Goal: Use online tool/utility: Utilize a website feature to perform a specific function

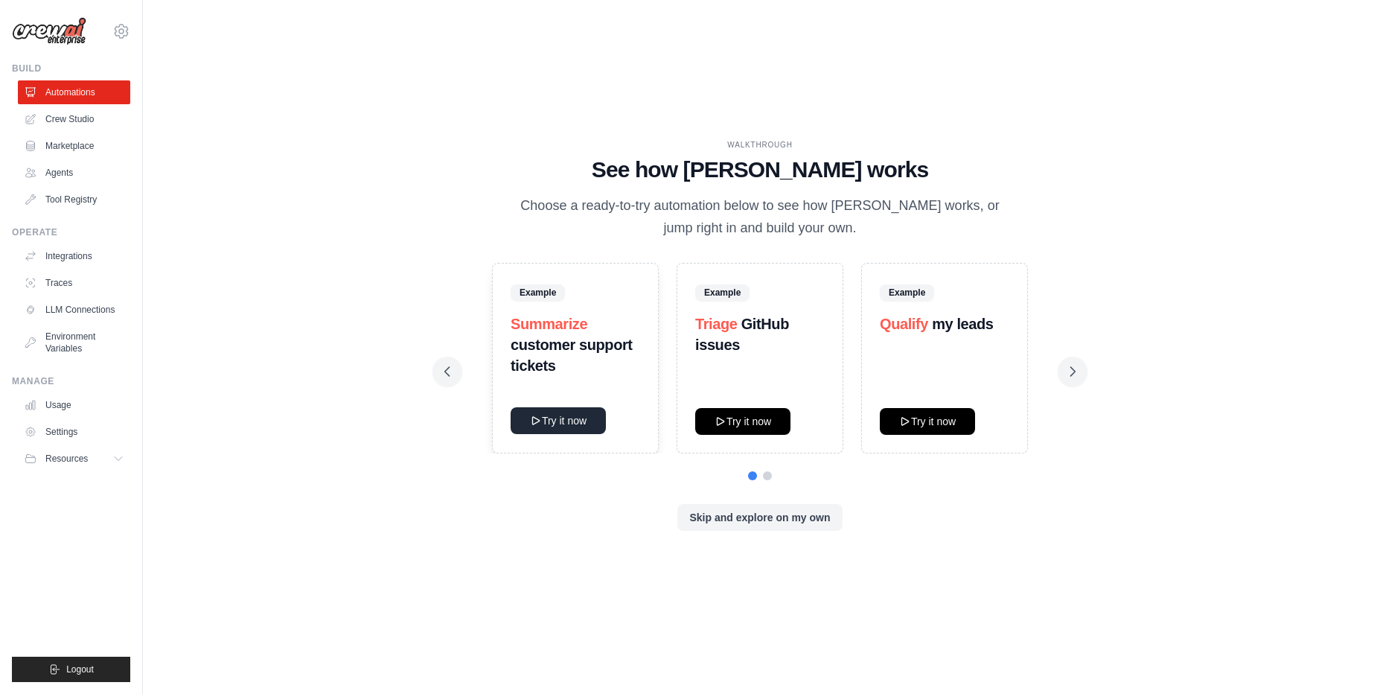
click at [553, 418] on button "Try it now" at bounding box center [558, 420] width 95 height 27
click at [1072, 371] on icon at bounding box center [1072, 371] width 15 height 15
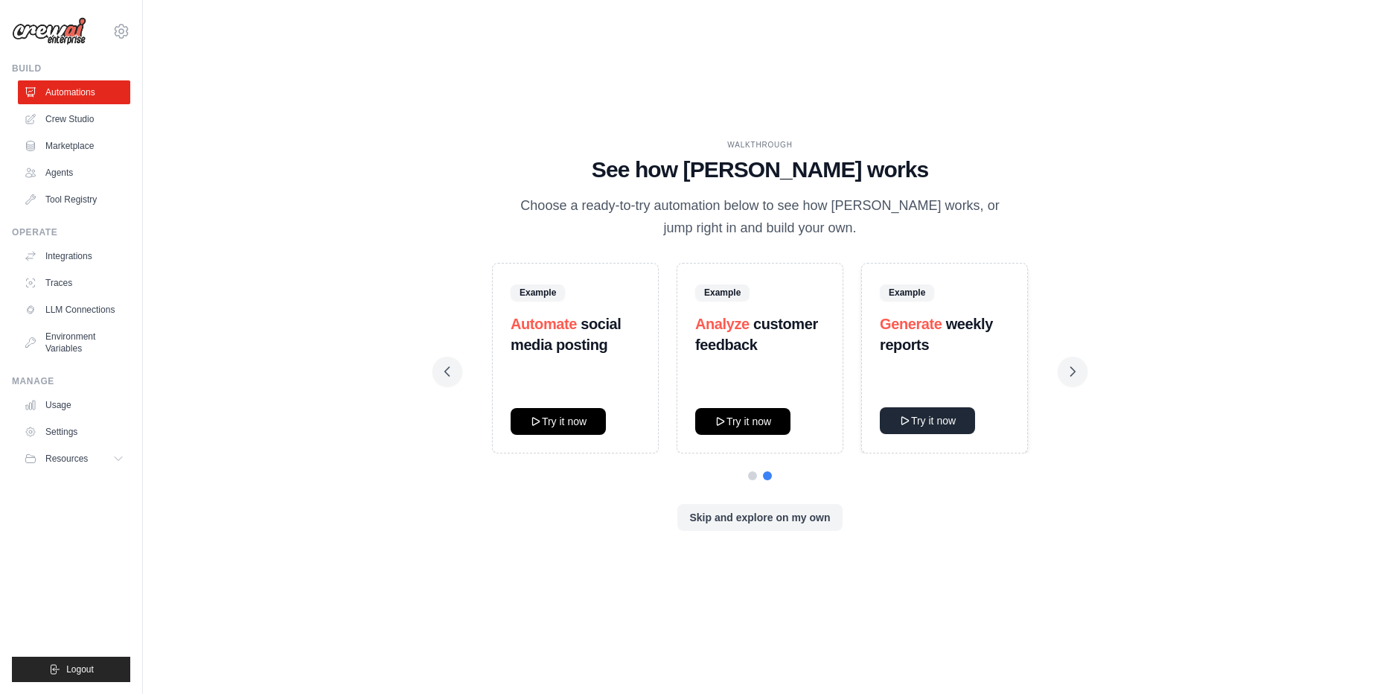
click at [926, 420] on button "Try it now" at bounding box center [927, 420] width 95 height 27
click at [21, 20] on img at bounding box center [49, 31] width 74 height 28
click at [70, 259] on link "Integrations" at bounding box center [75, 256] width 112 height 24
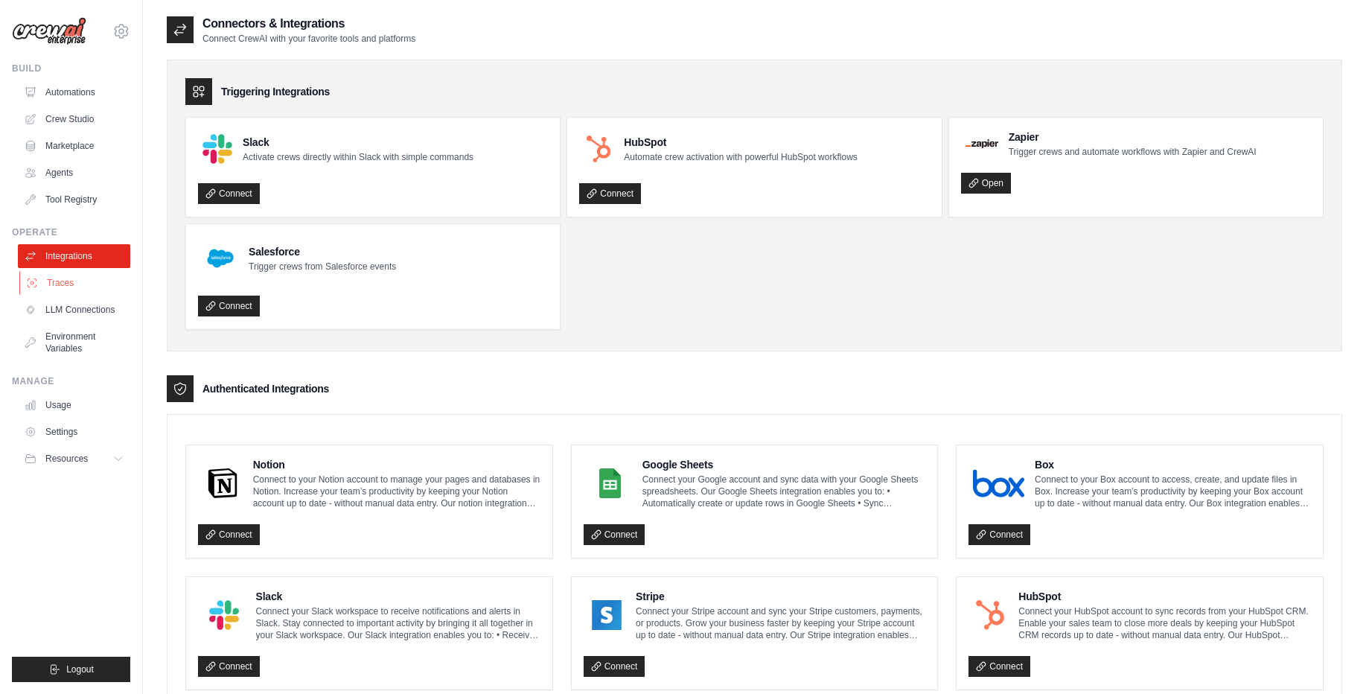
click at [69, 291] on link "Traces" at bounding box center [75, 283] width 112 height 24
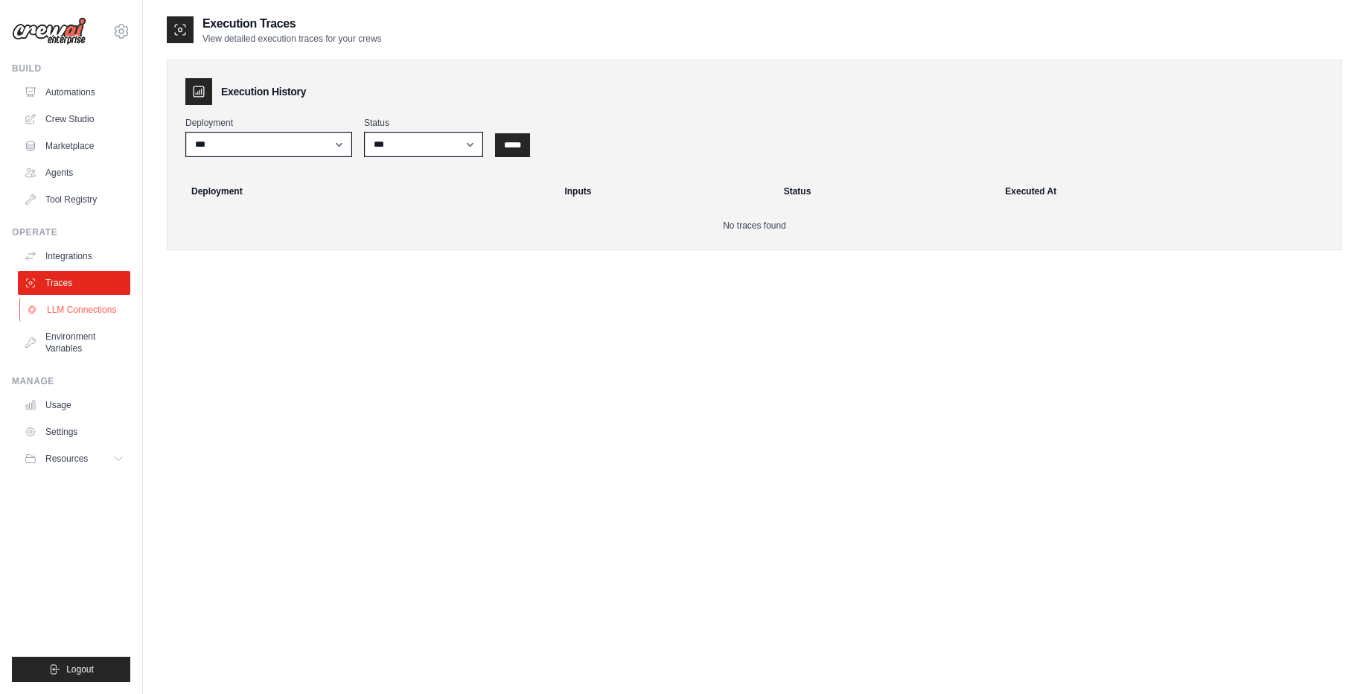
click at [85, 315] on link "LLM Connections" at bounding box center [75, 310] width 112 height 24
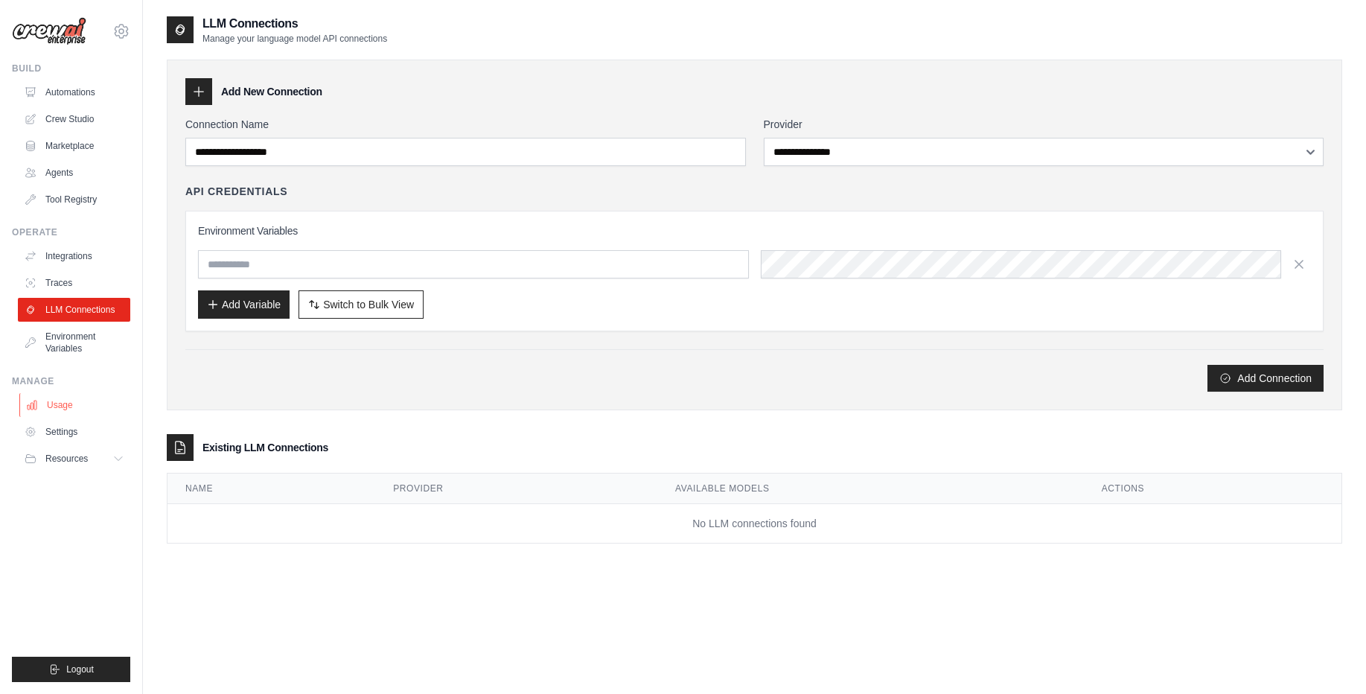
click at [60, 405] on link "Usage" at bounding box center [75, 405] width 112 height 24
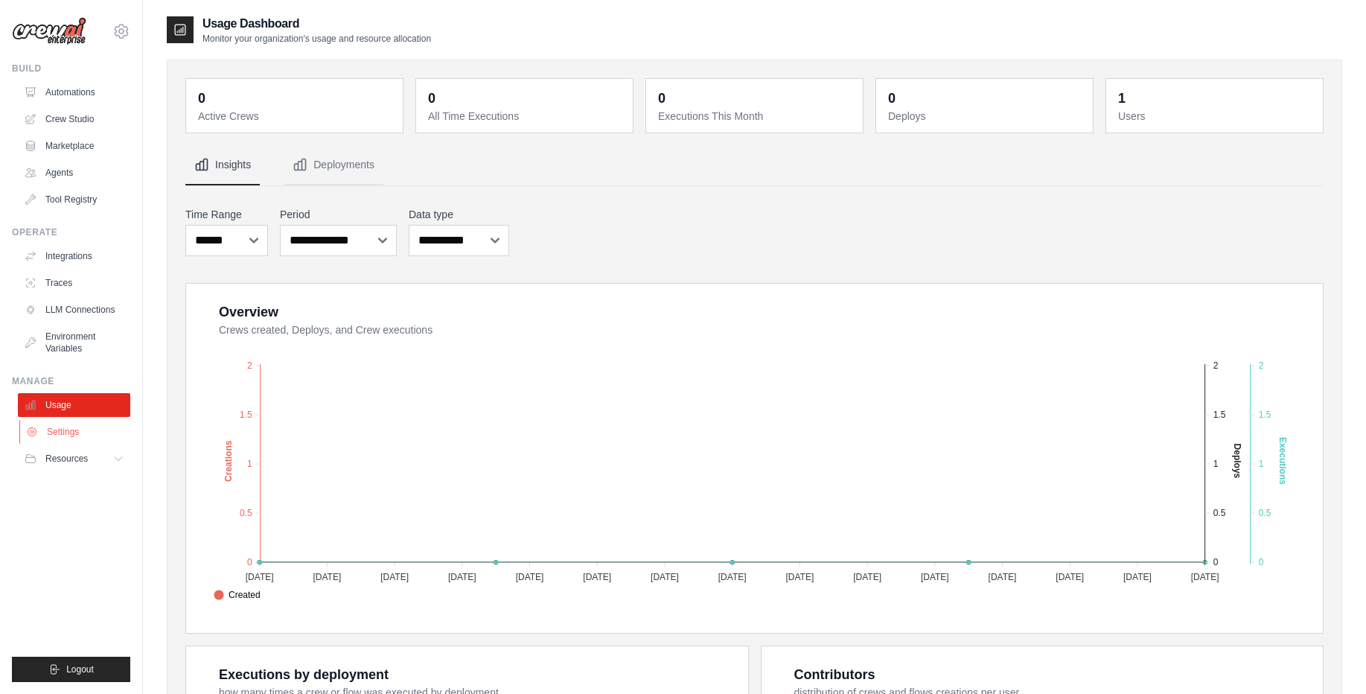
click at [50, 428] on link "Settings" at bounding box center [75, 432] width 112 height 24
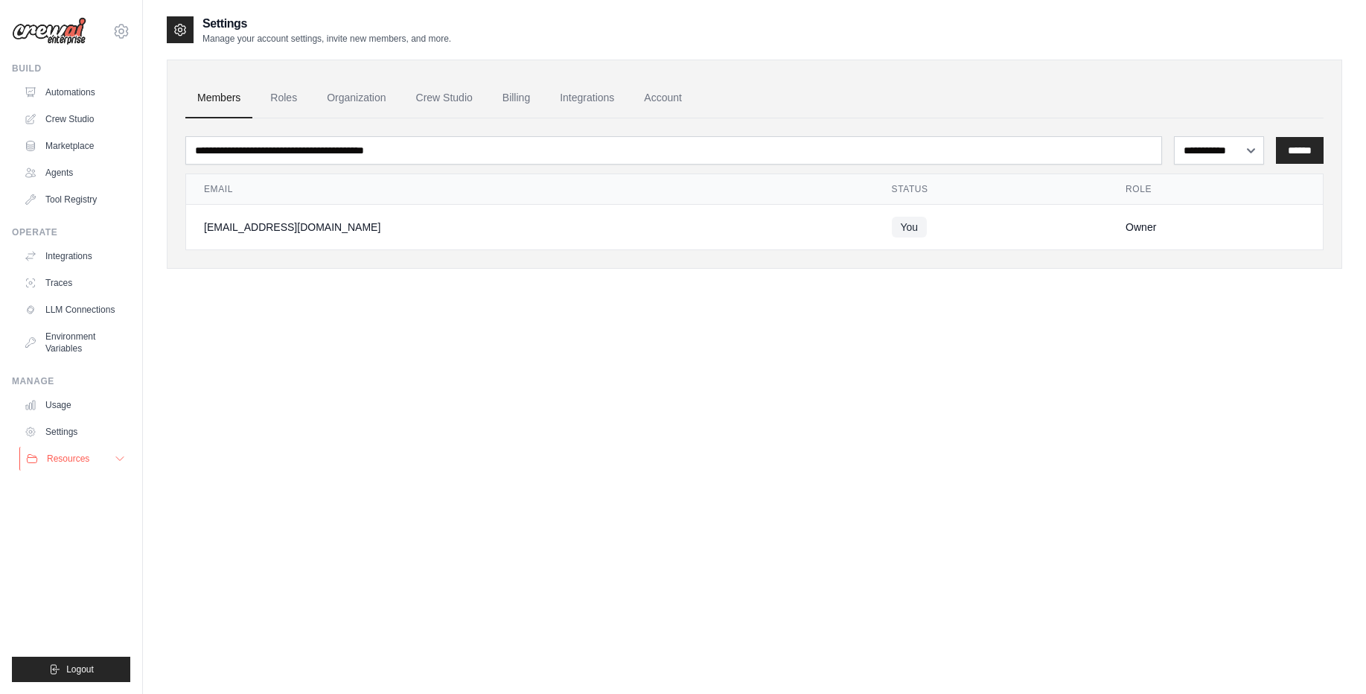
click at [55, 457] on span "Resources" at bounding box center [68, 458] width 42 height 12
click at [89, 196] on link "Tool Registry" at bounding box center [75, 200] width 112 height 24
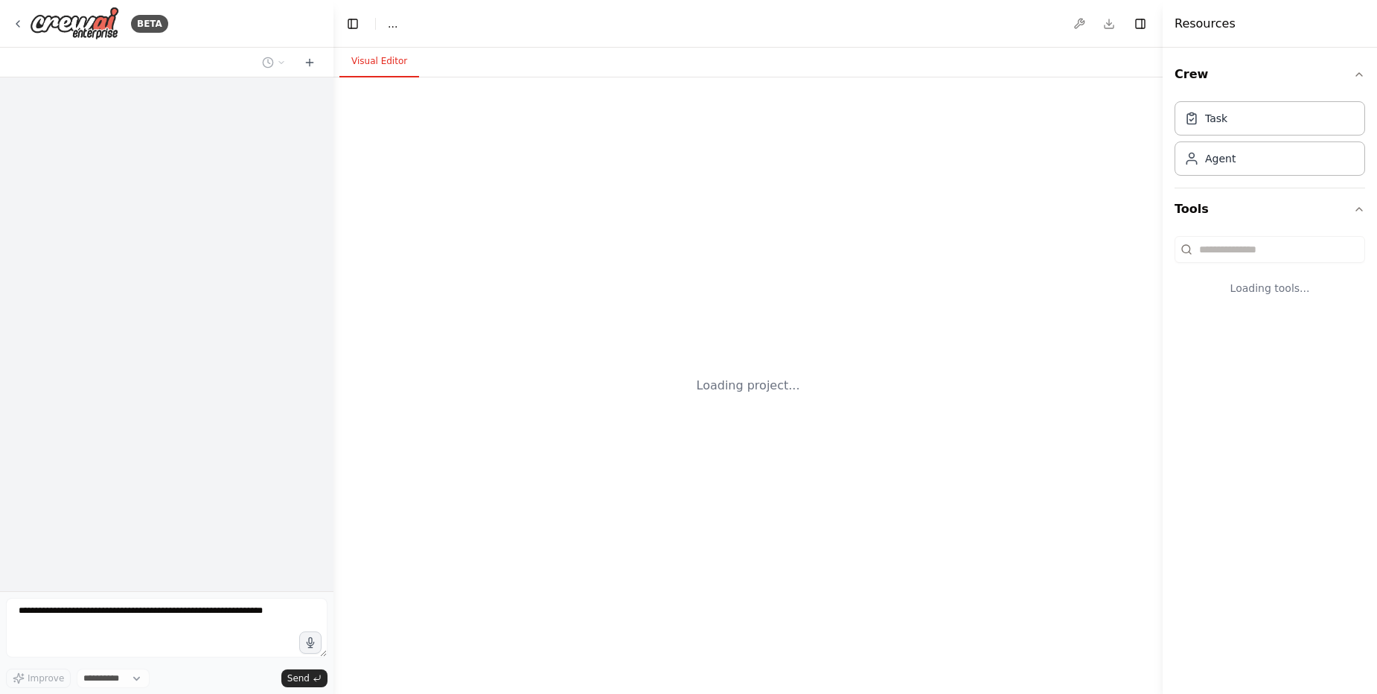
select select "****"
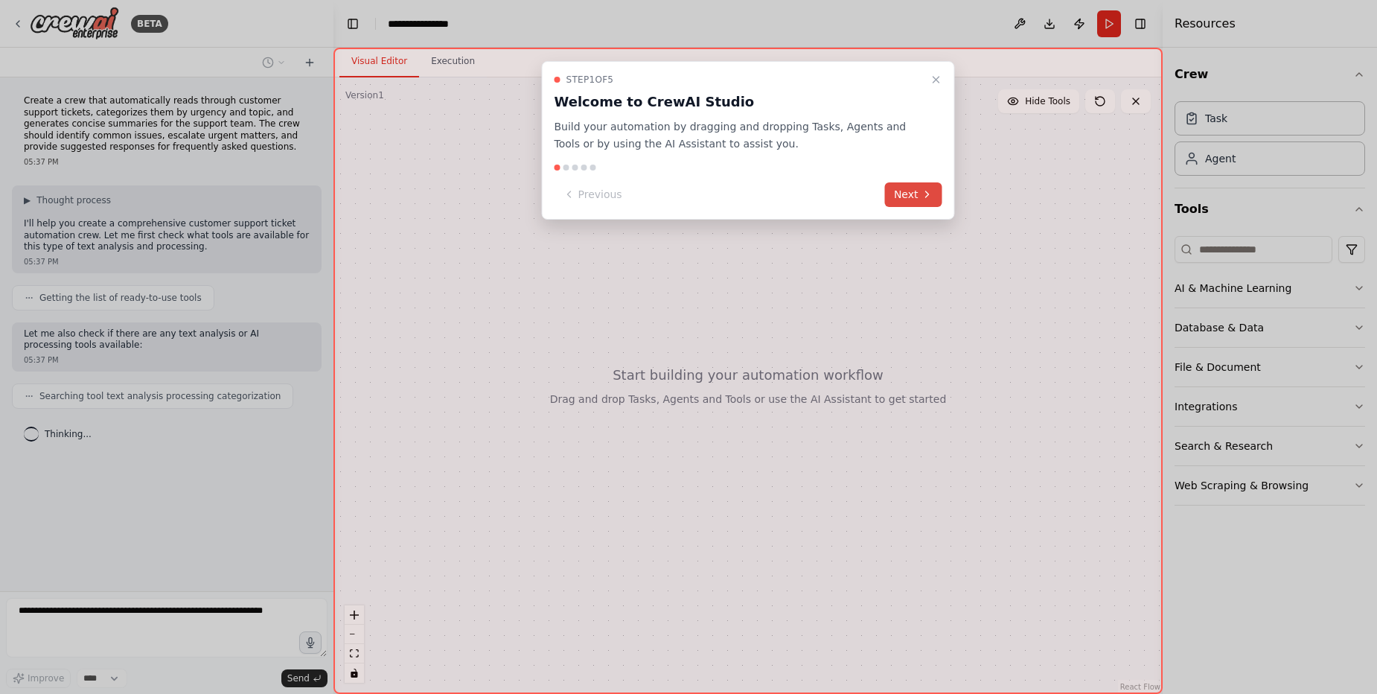
click at [924, 196] on icon at bounding box center [927, 194] width 12 height 12
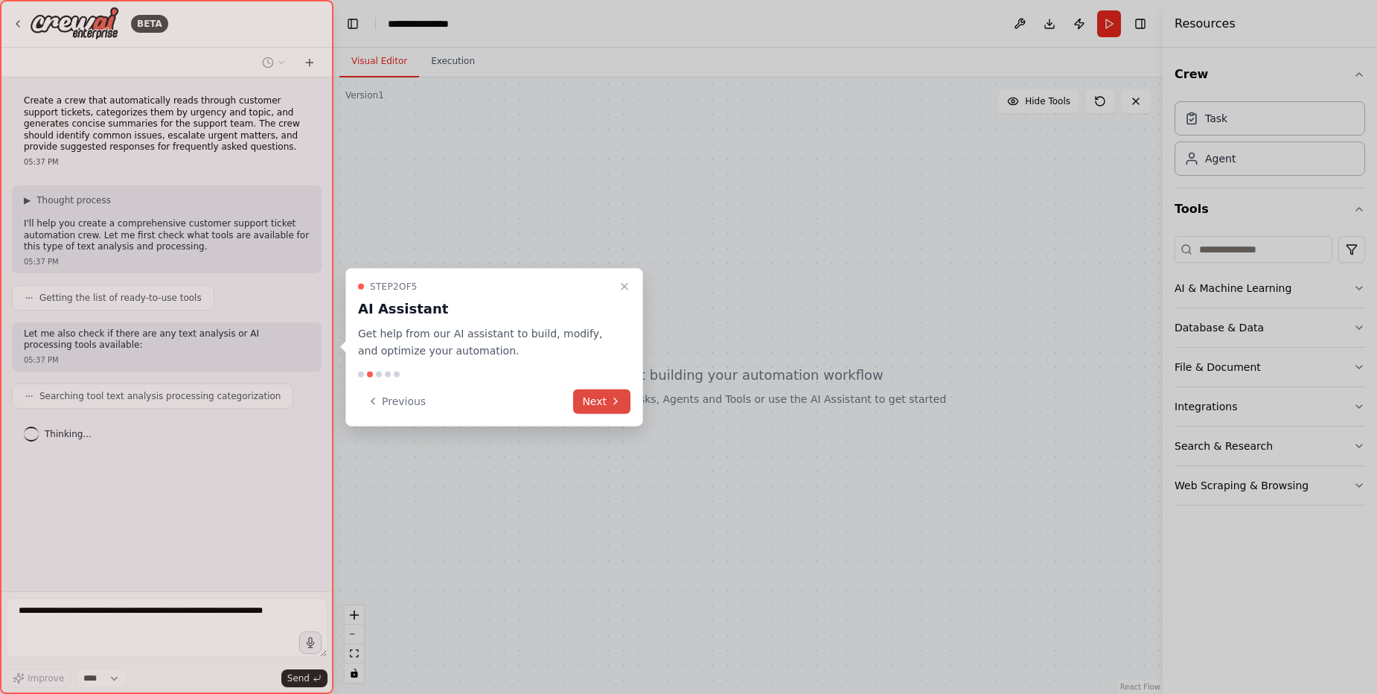
click at [595, 401] on button "Next" at bounding box center [601, 400] width 57 height 25
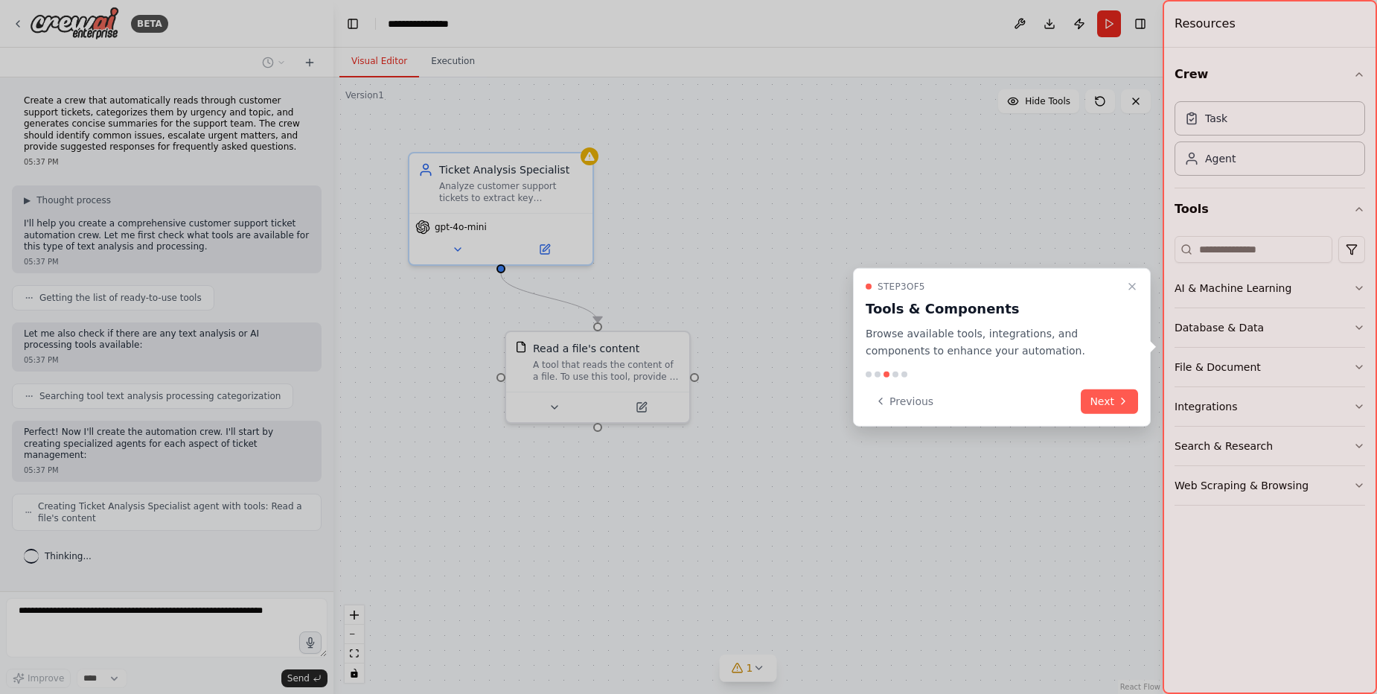
click at [1089, 398] on button "Next" at bounding box center [1109, 400] width 57 height 25
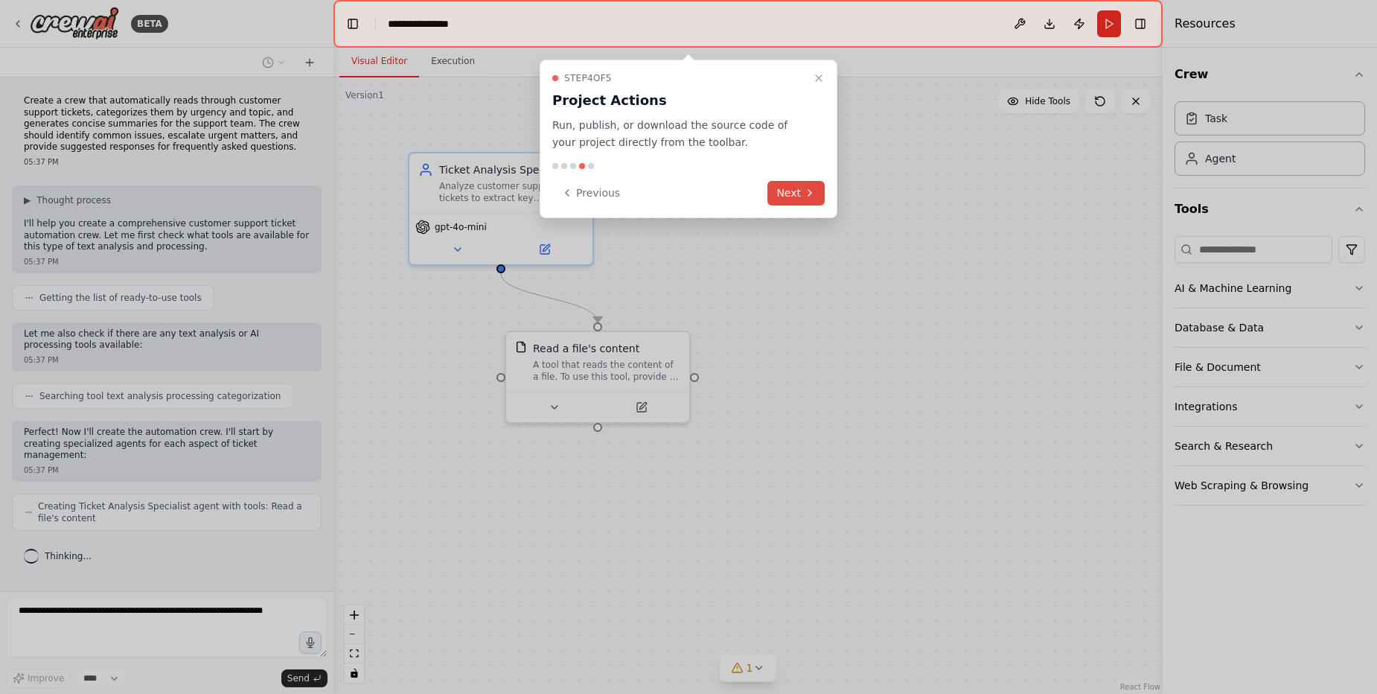
click at [776, 202] on button "Next" at bounding box center [795, 193] width 57 height 25
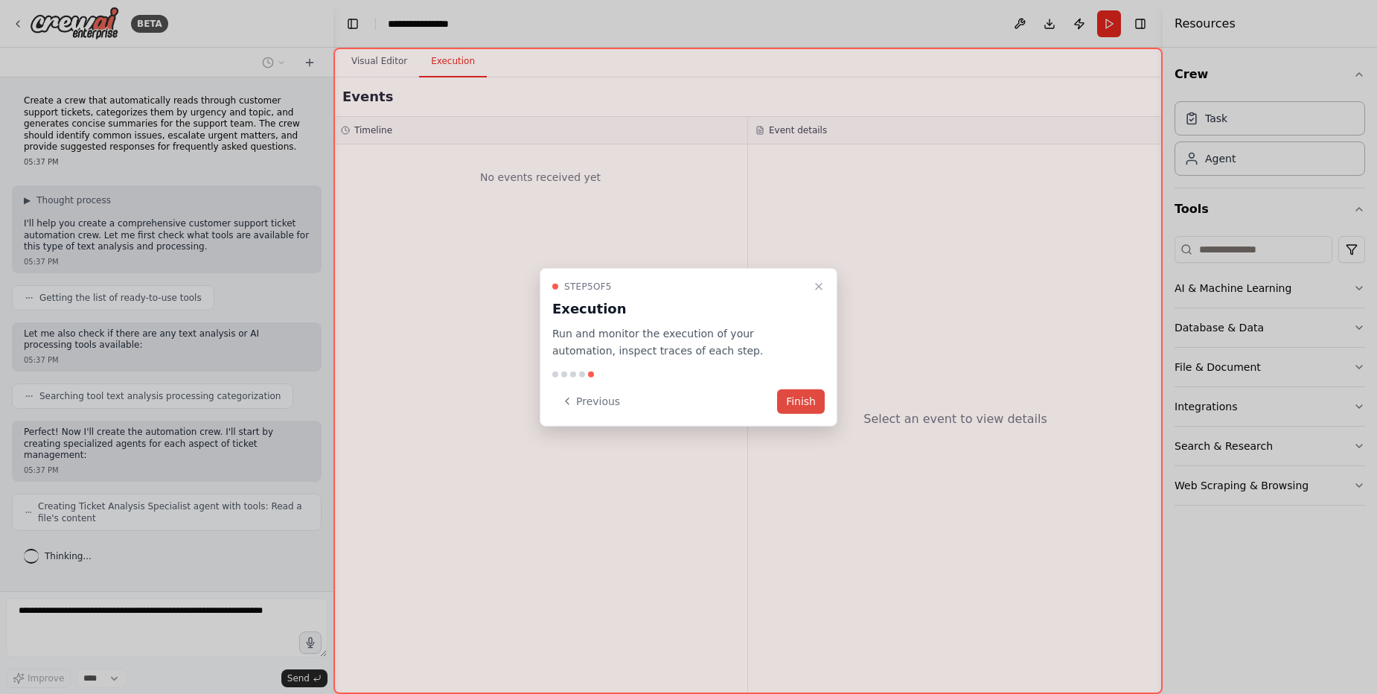
click at [799, 397] on button "Finish" at bounding box center [801, 400] width 48 height 25
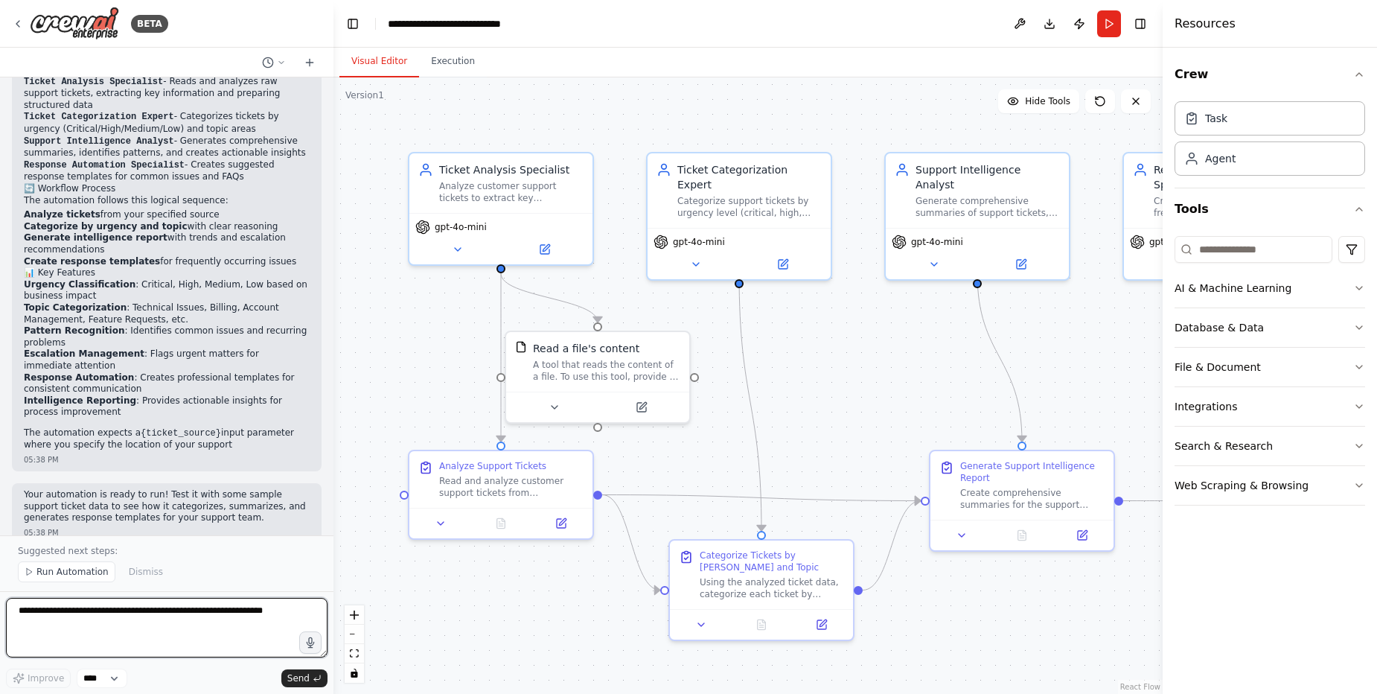
scroll to position [1067, 0]
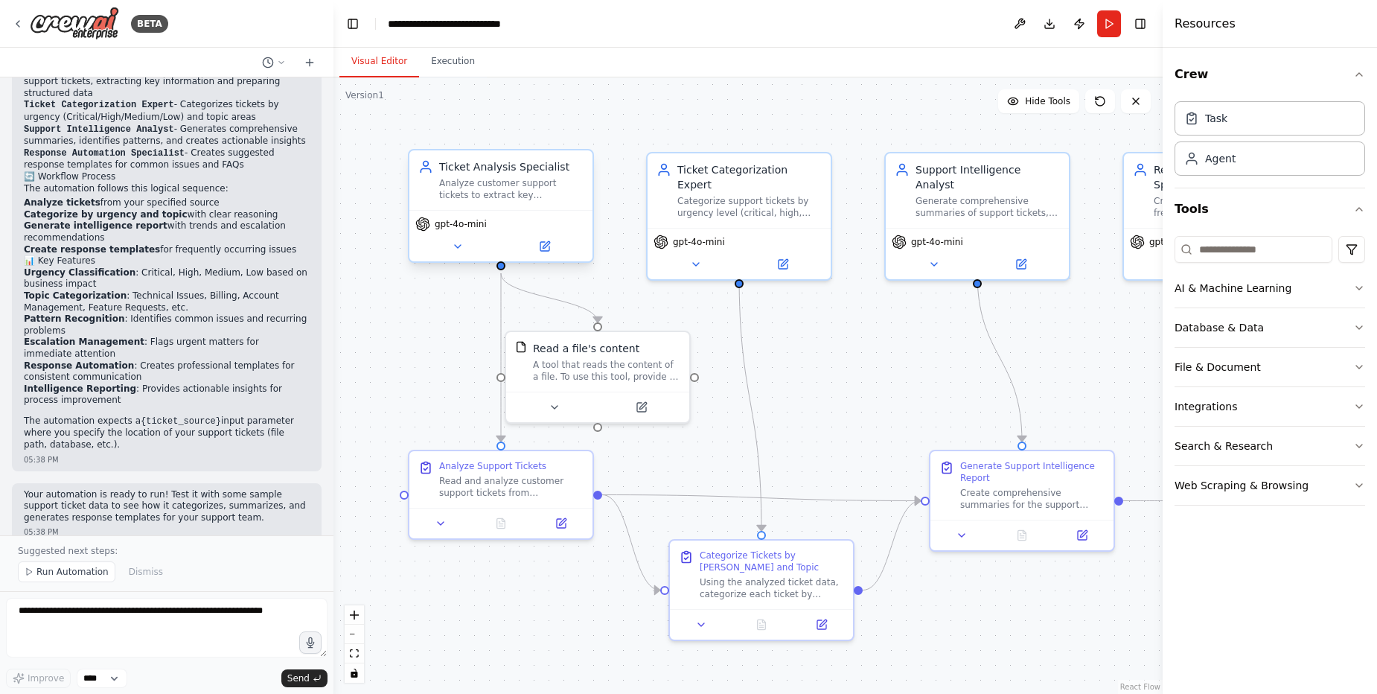
click at [507, 191] on div "Analyze customer support tickets to extract key information, understand custome…" at bounding box center [511, 189] width 144 height 24
click at [543, 246] on icon at bounding box center [546, 244] width 7 height 7
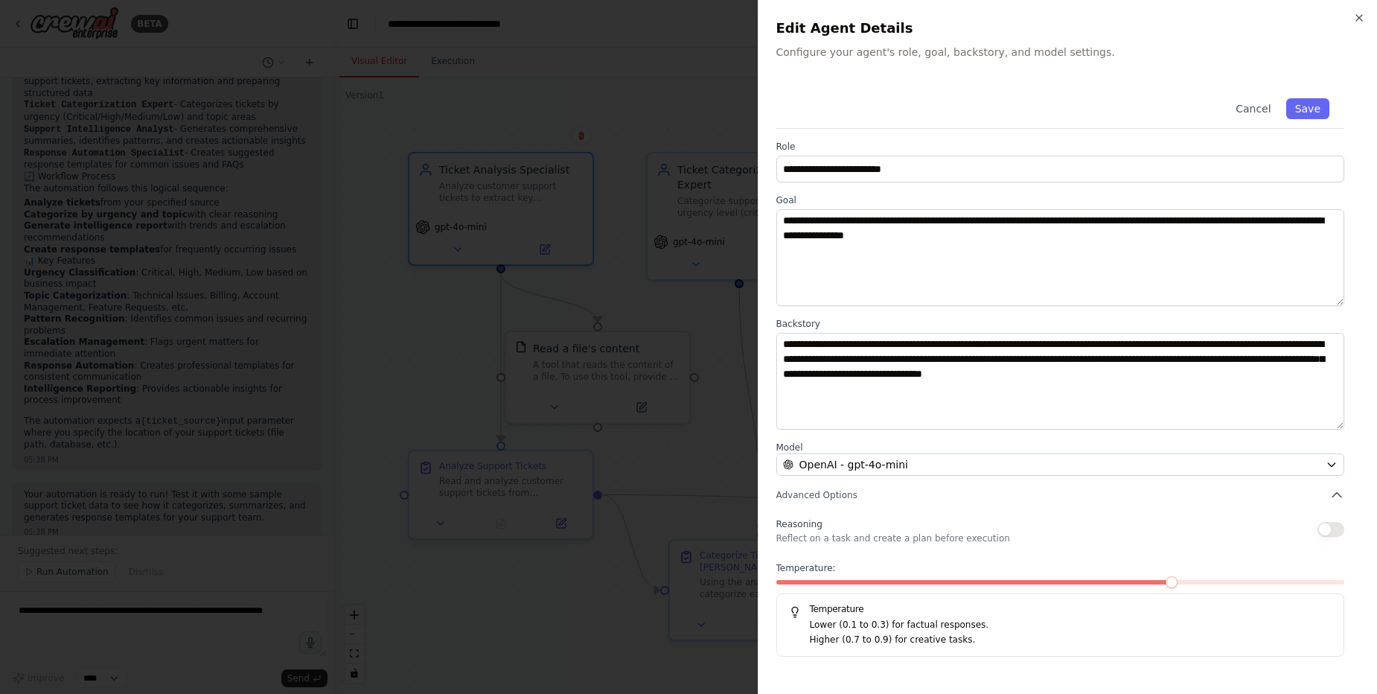
click at [1351, 17] on div "**********" at bounding box center [1068, 347] width 620 height 694
click at [1359, 16] on icon "button" at bounding box center [1359, 18] width 12 height 12
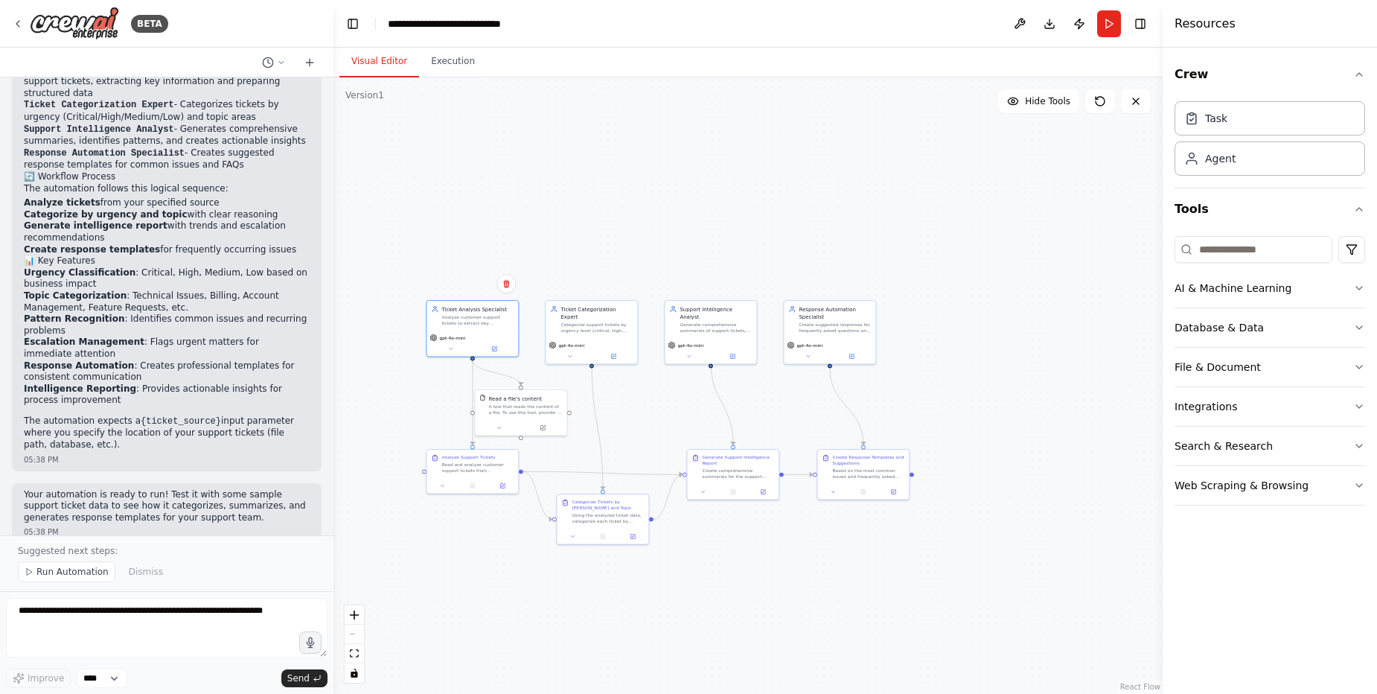
drag, startPoint x: 1037, startPoint y: 436, endPoint x: 832, endPoint y: 417, distance: 206.3
click at [830, 417] on div ".deletable-edge-delete-btn { width: 20px; height: 20px; border: 0px solid #ffff…" at bounding box center [747, 385] width 829 height 616
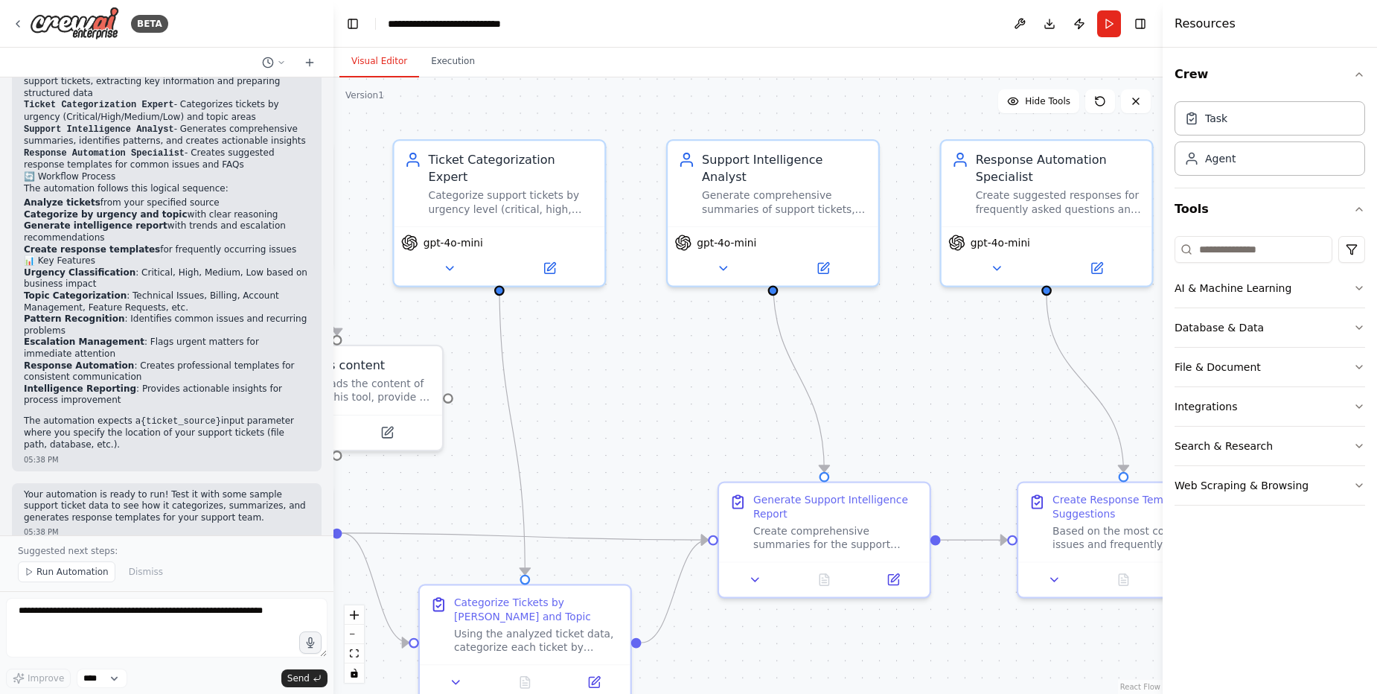
drag, startPoint x: 837, startPoint y: 361, endPoint x: 906, endPoint y: 394, distance: 76.9
click at [906, 394] on div ".deletable-edge-delete-btn { width: 20px; height: 20px; border: 0px solid #ffff…" at bounding box center [747, 385] width 829 height 616
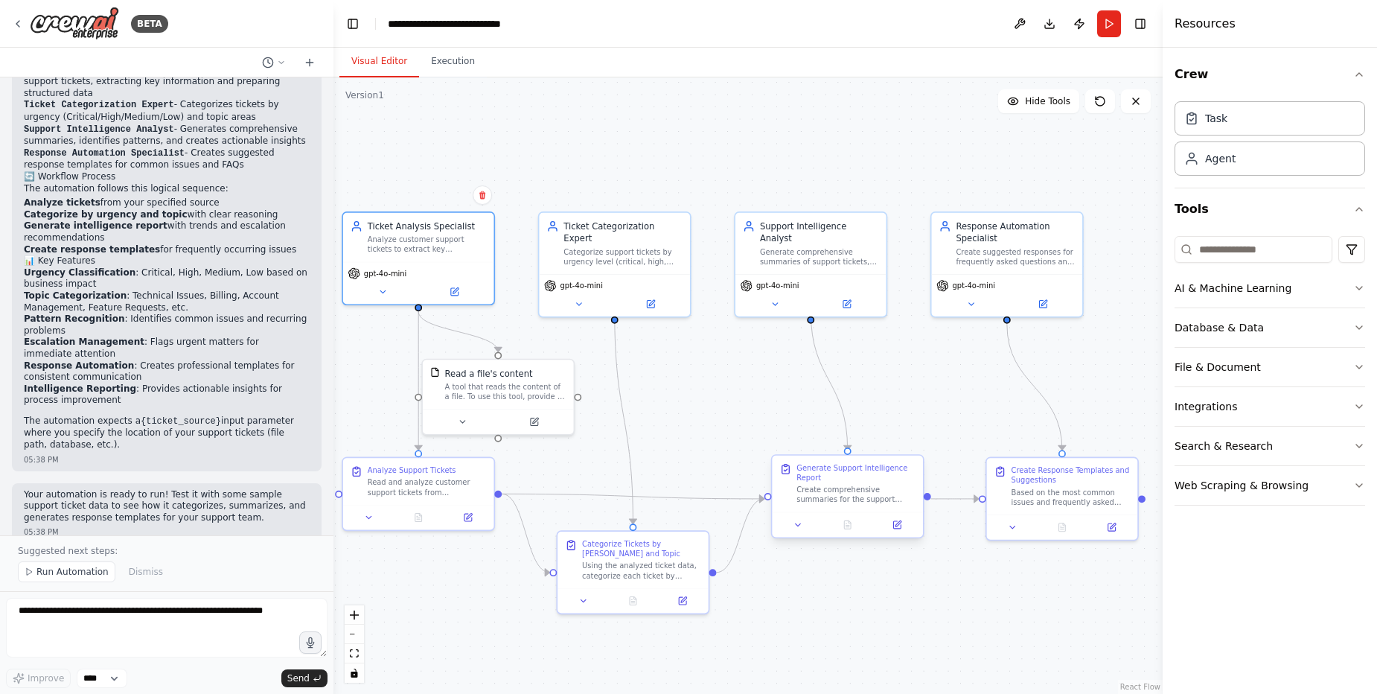
click at [853, 484] on div "Generate Support Intelligence Report Create comprehensive summaries for the sup…" at bounding box center [855, 484] width 119 height 42
click at [903, 531] on button at bounding box center [897, 524] width 42 height 15
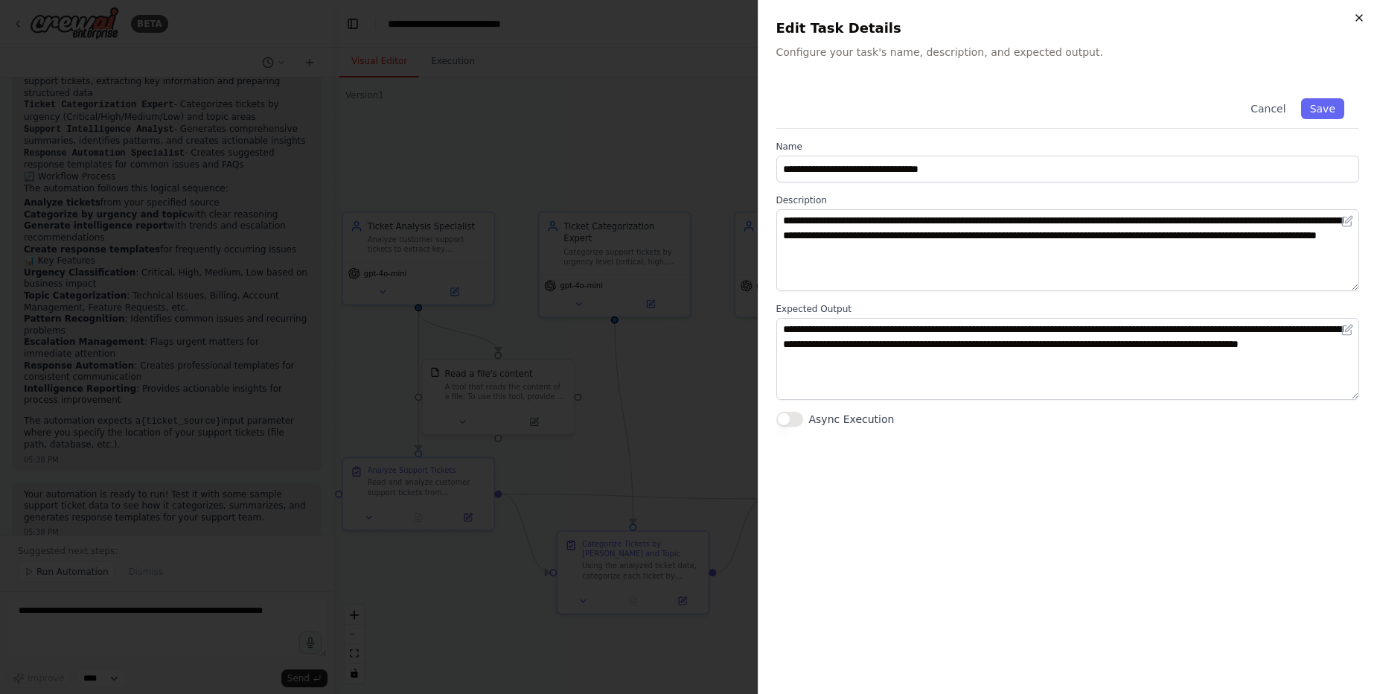
click at [1358, 20] on icon "button" at bounding box center [1359, 18] width 12 height 12
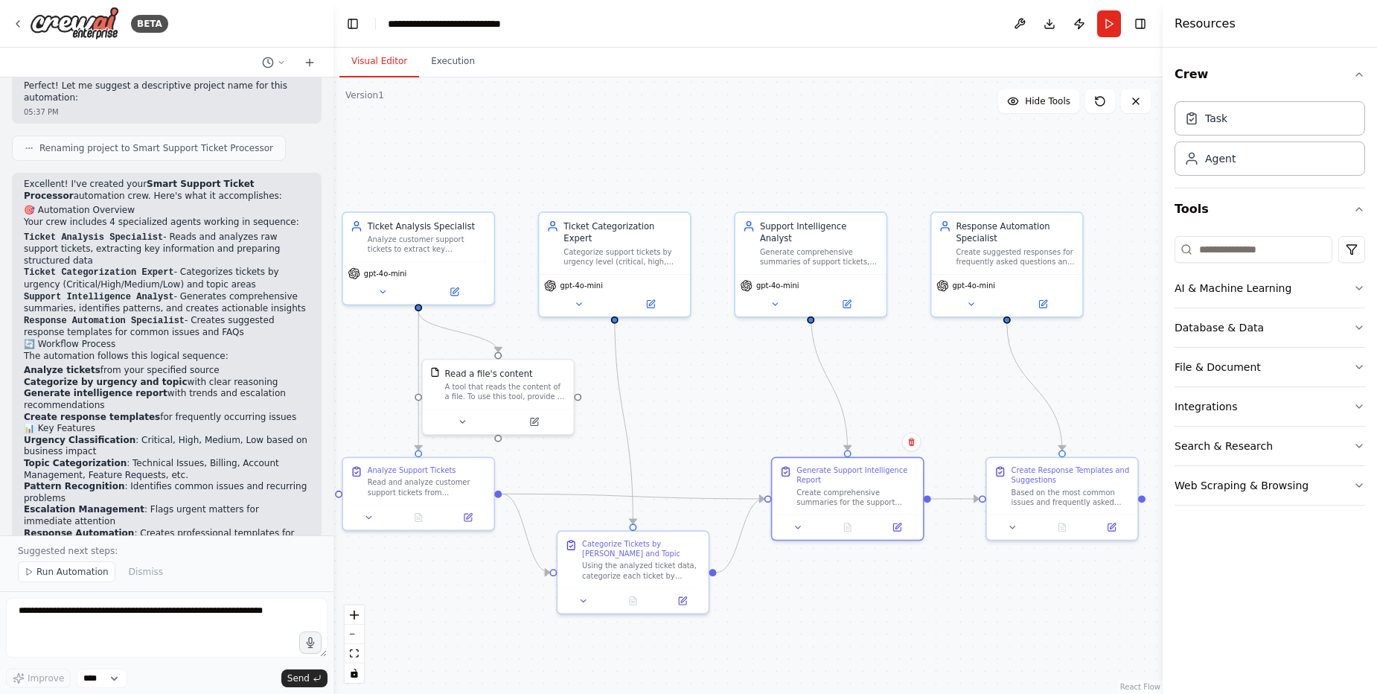
scroll to position [978, 0]
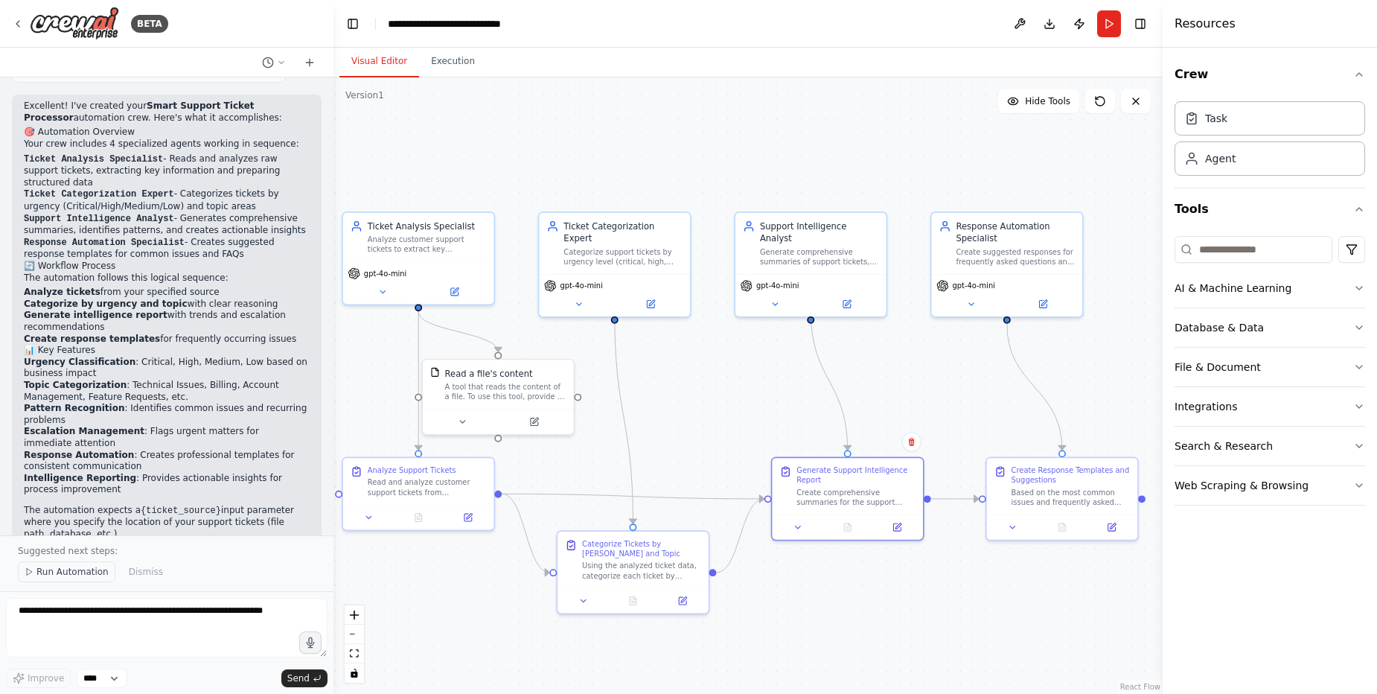
click at [56, 569] on span "Run Automation" at bounding box center [72, 572] width 72 height 12
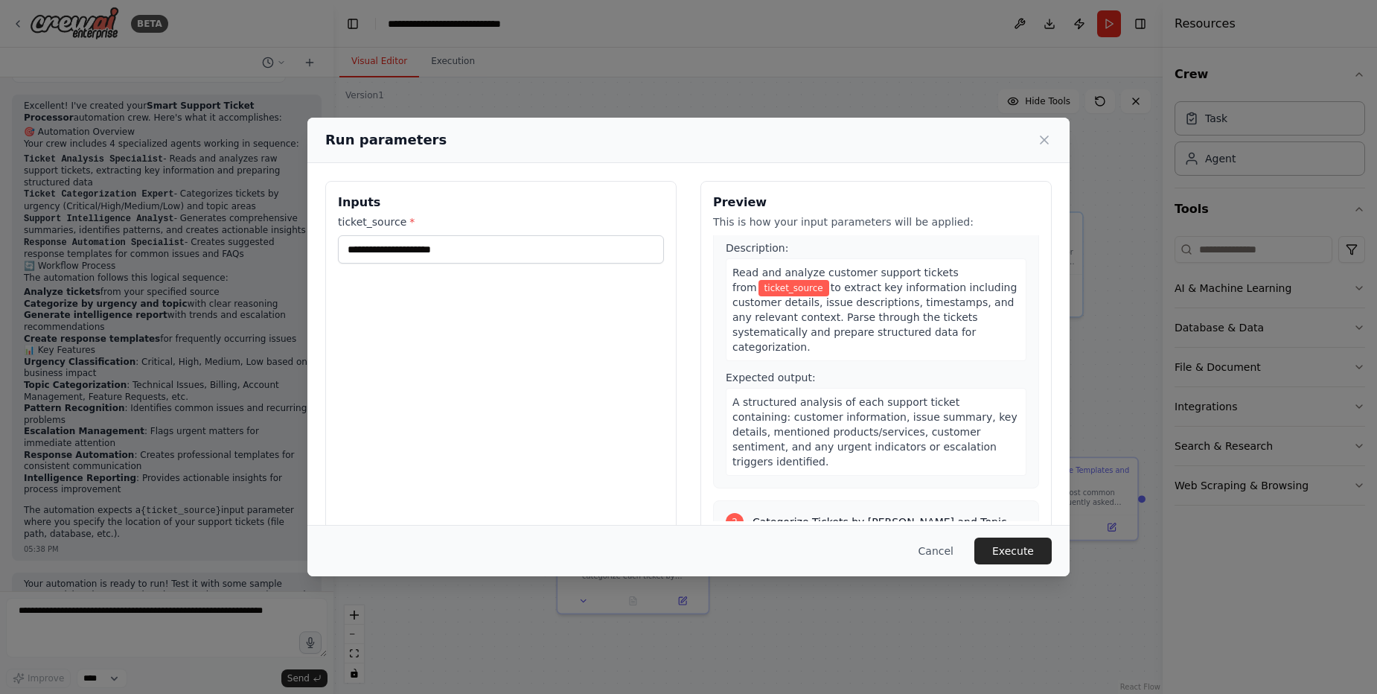
scroll to position [89, 0]
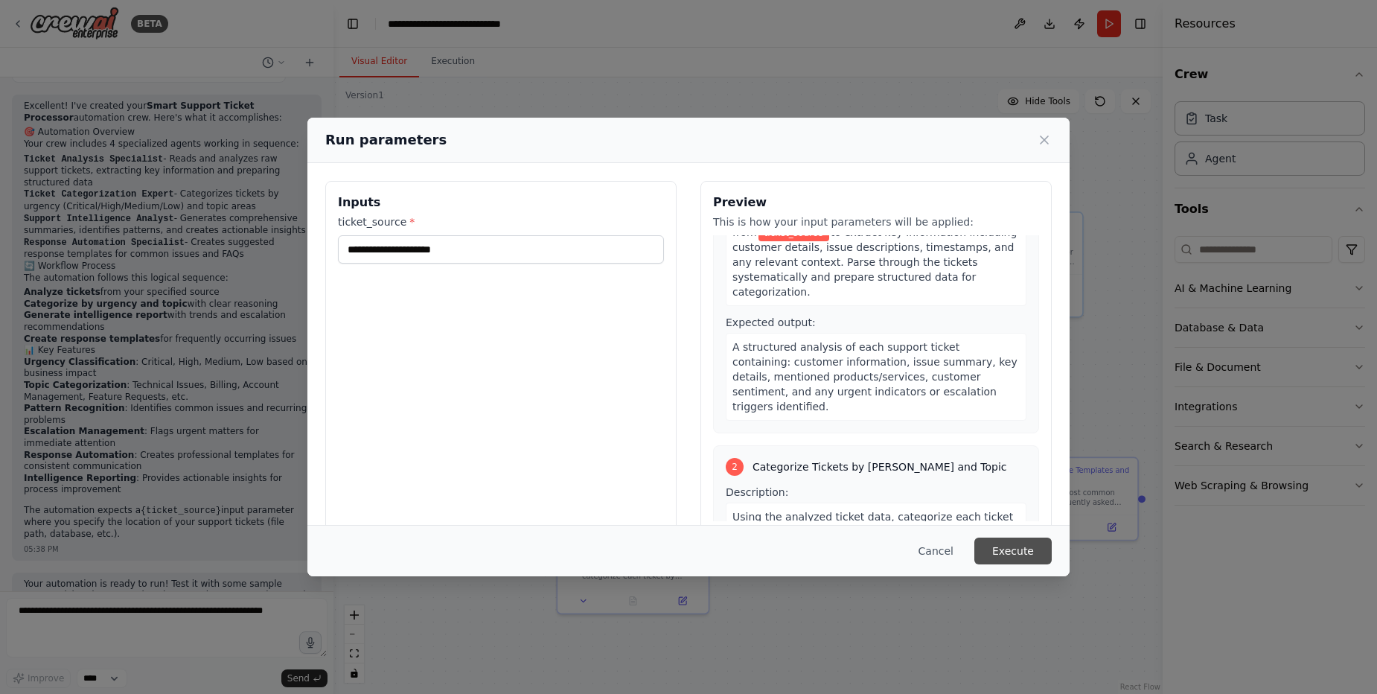
click at [1025, 545] on button "Execute" at bounding box center [1012, 550] width 77 height 27
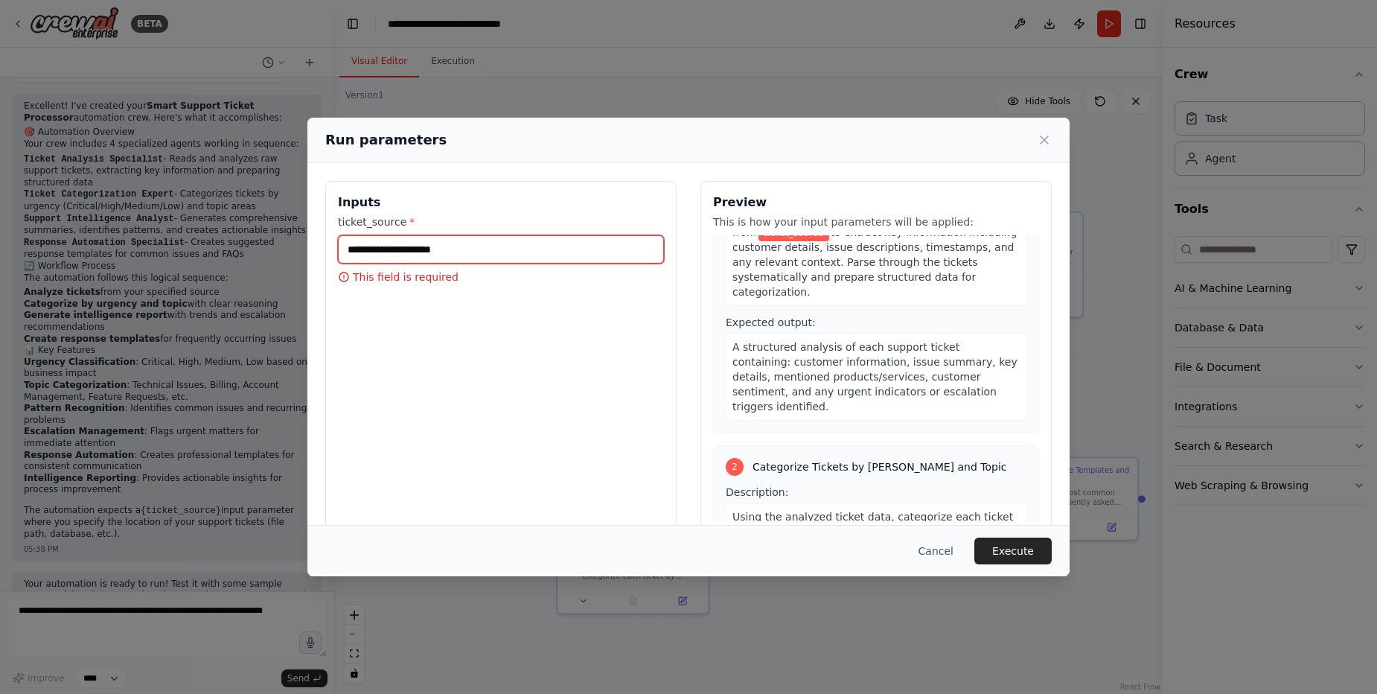
click at [473, 243] on input "ticket_source *" at bounding box center [501, 249] width 326 height 28
drag, startPoint x: 426, startPoint y: 252, endPoint x: 497, endPoint y: 241, distance: 71.6
click at [497, 241] on div "Inputs ticket_source * This field is required" at bounding box center [500, 357] width 351 height 353
click at [500, 243] on input "ticket_source *" at bounding box center [501, 249] width 326 height 28
click at [429, 245] on input "ticket_source *" at bounding box center [501, 249] width 326 height 28
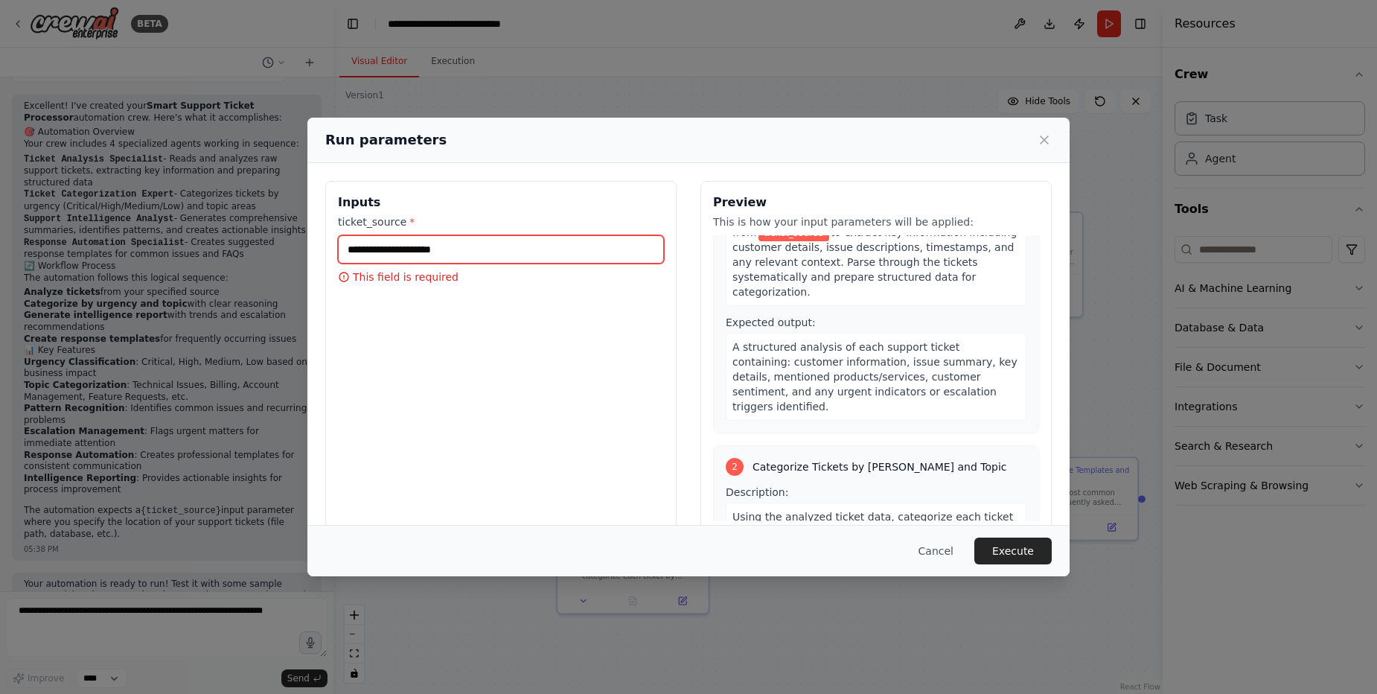
paste input "**********"
type input "**********"
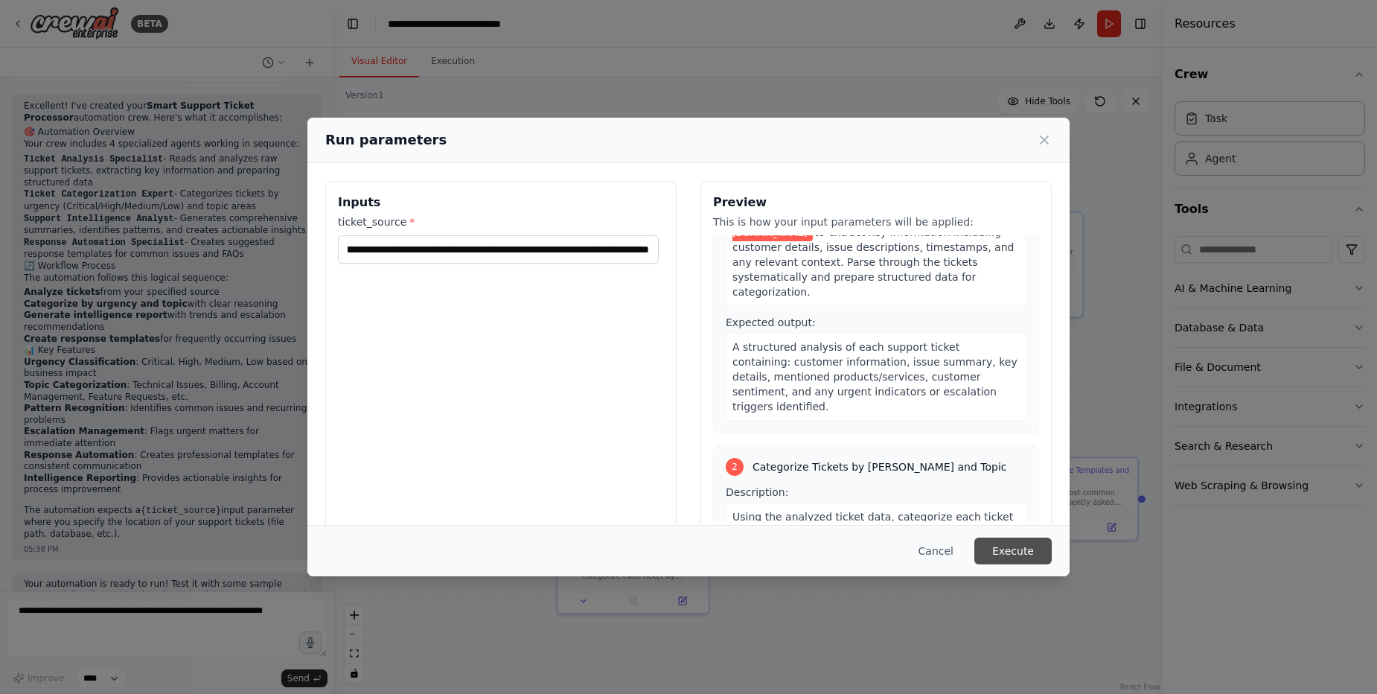
click at [998, 545] on button "Execute" at bounding box center [1012, 550] width 77 height 27
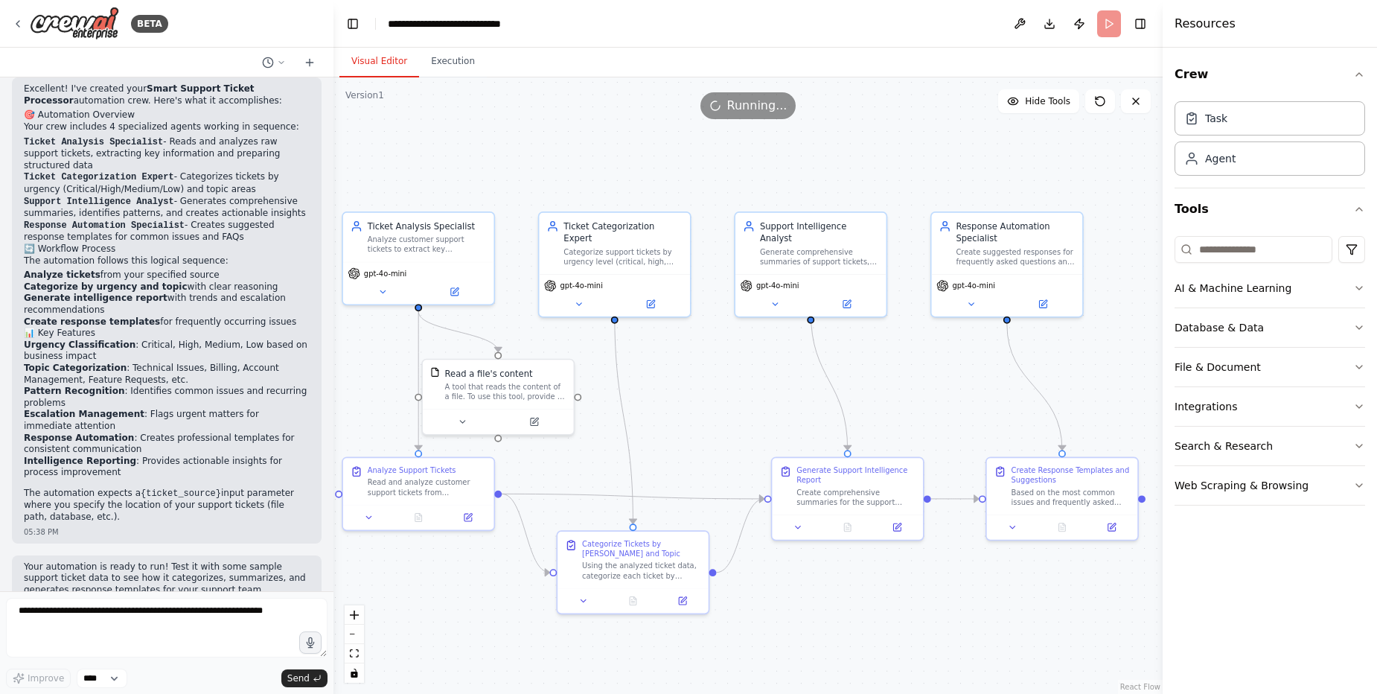
scroll to position [1011, 0]
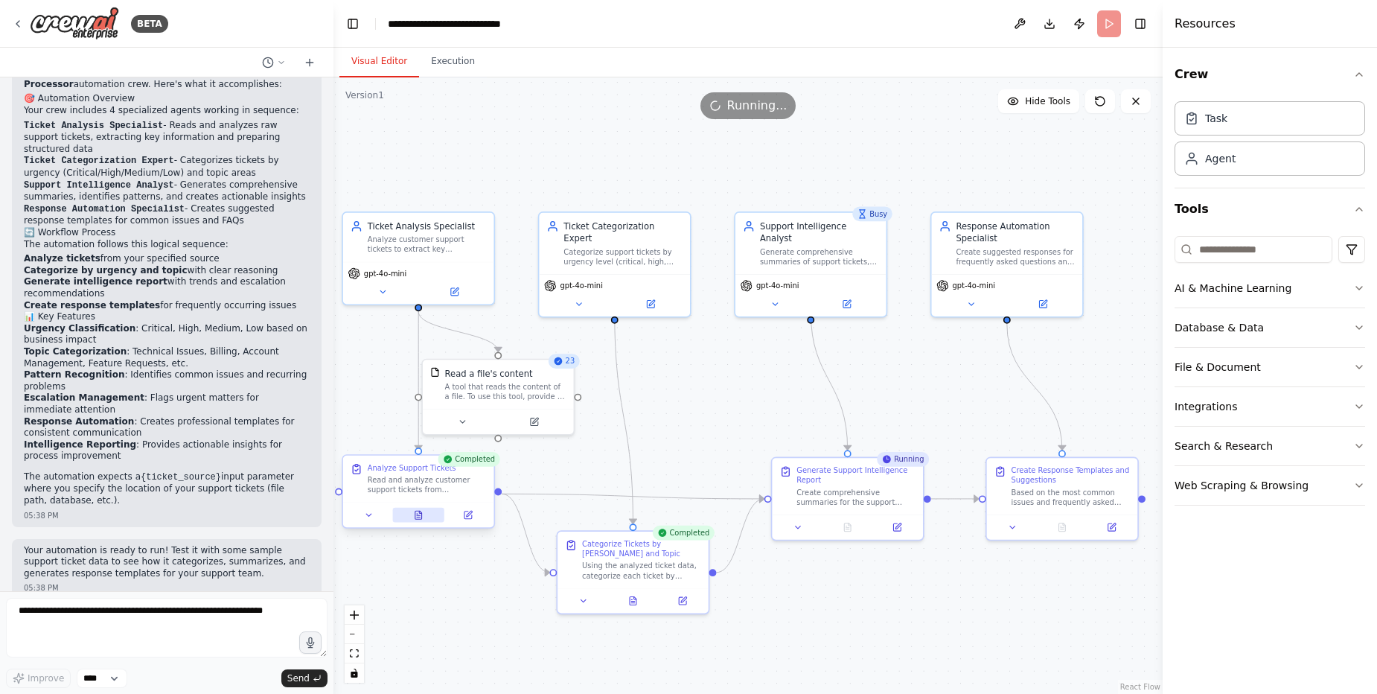
click at [422, 514] on icon at bounding box center [418, 515] width 7 height 8
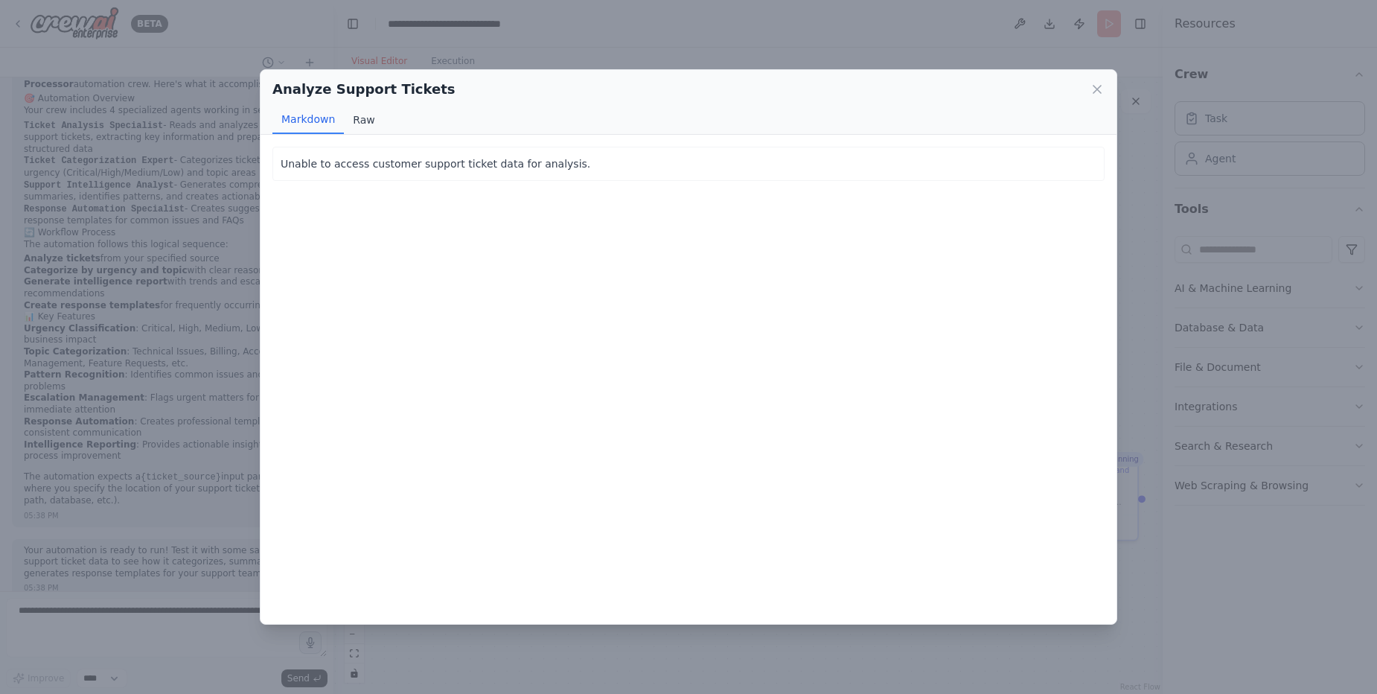
click at [370, 121] on button "Raw" at bounding box center [363, 120] width 39 height 28
click at [304, 112] on button "Markdown" at bounding box center [307, 120] width 71 height 28
click at [1097, 89] on icon at bounding box center [1096, 89] width 7 height 7
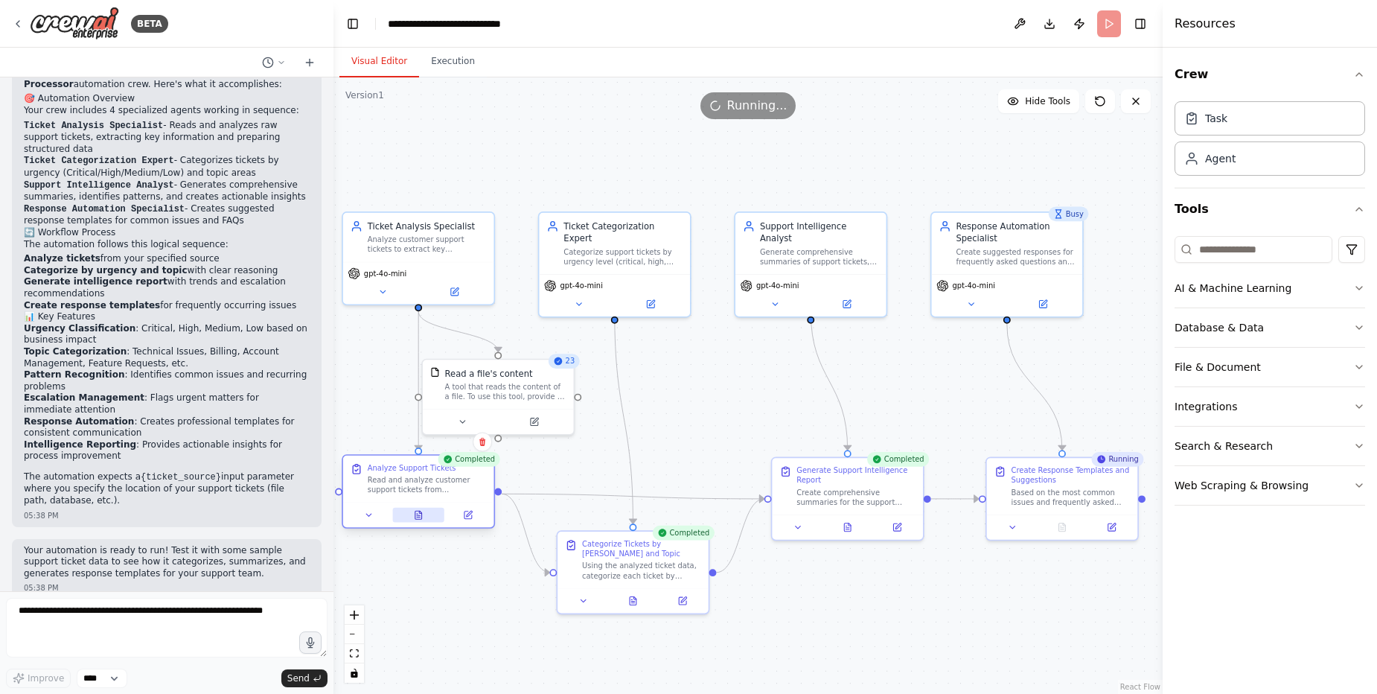
click at [420, 517] on icon at bounding box center [418, 515] width 7 height 8
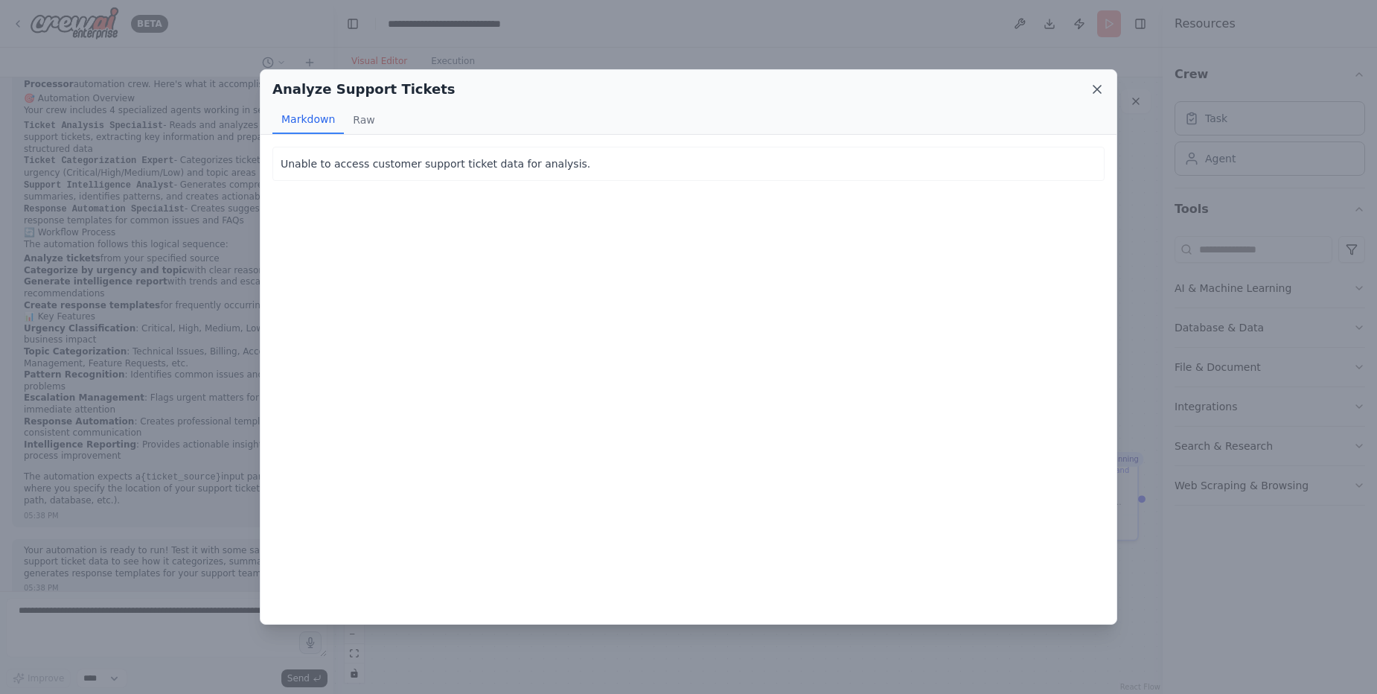
click at [1098, 88] on icon at bounding box center [1097, 89] width 15 height 15
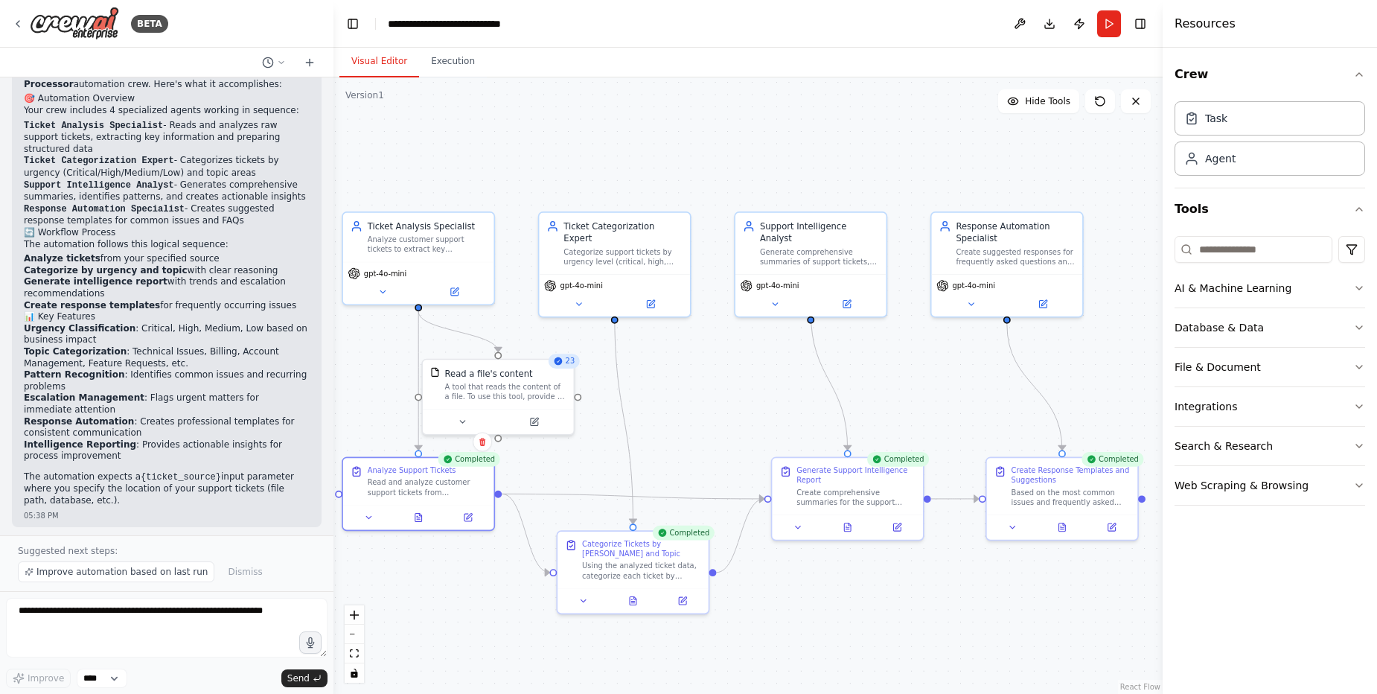
scroll to position [1067, 0]
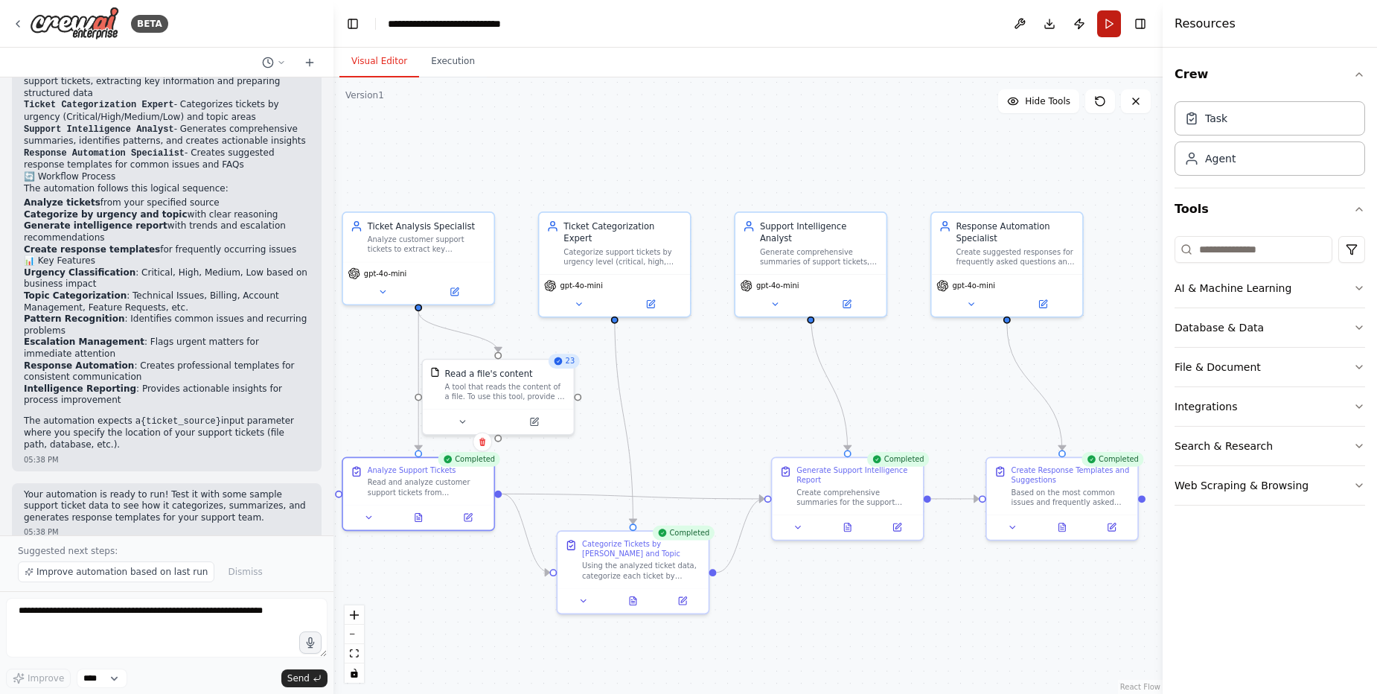
click at [1103, 23] on button "Run" at bounding box center [1109, 23] width 24 height 27
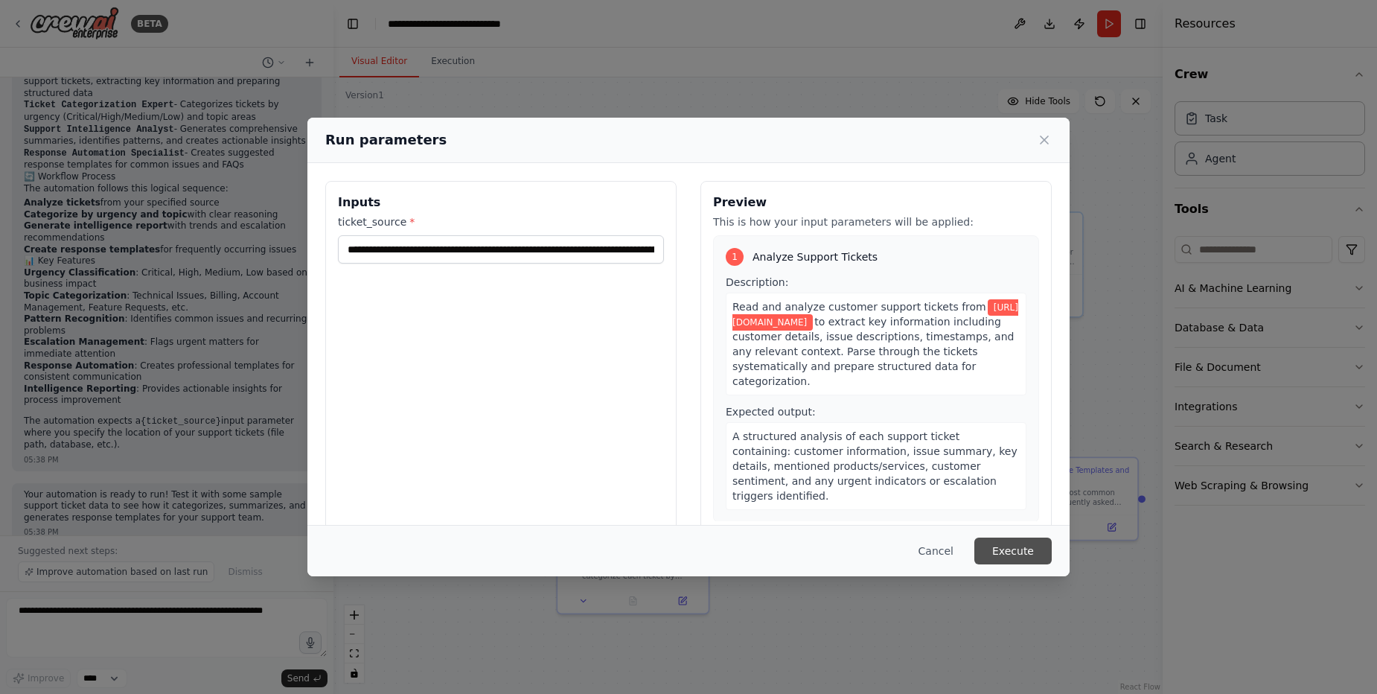
click at [1005, 548] on button "Execute" at bounding box center [1012, 550] width 77 height 27
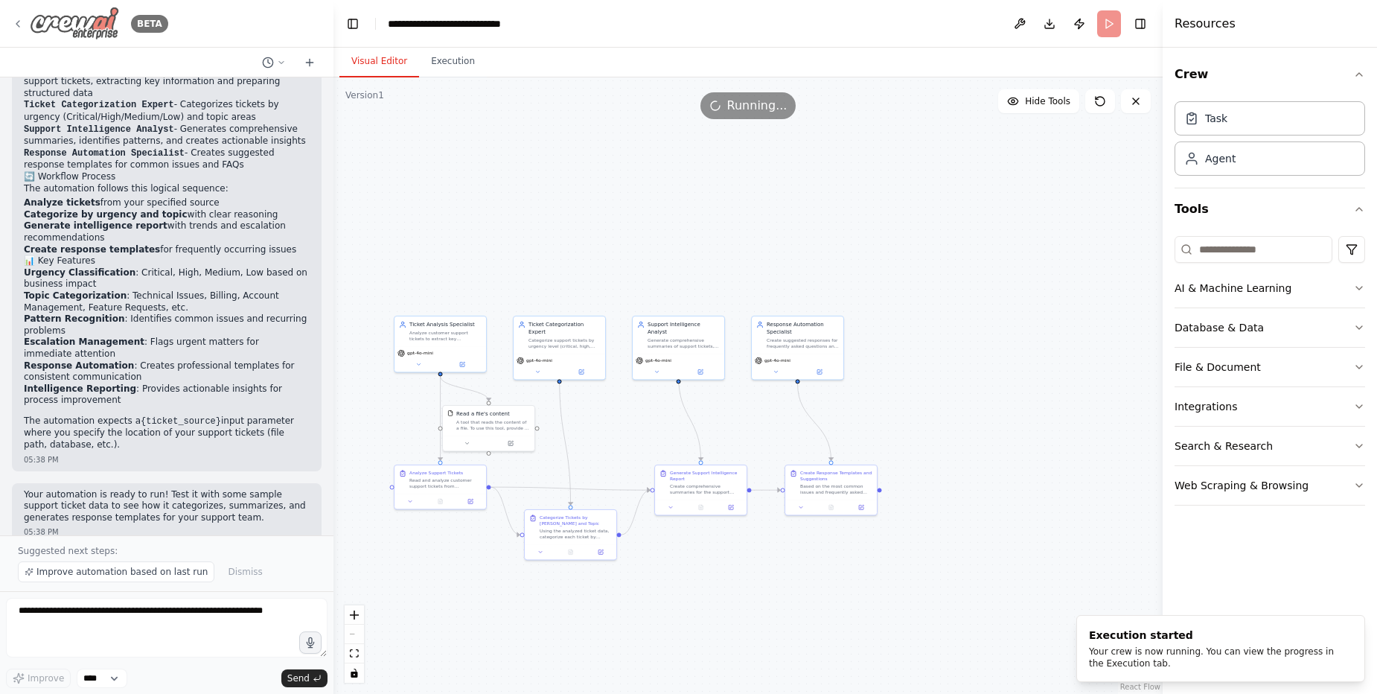
click at [23, 19] on icon at bounding box center [18, 24] width 12 height 12
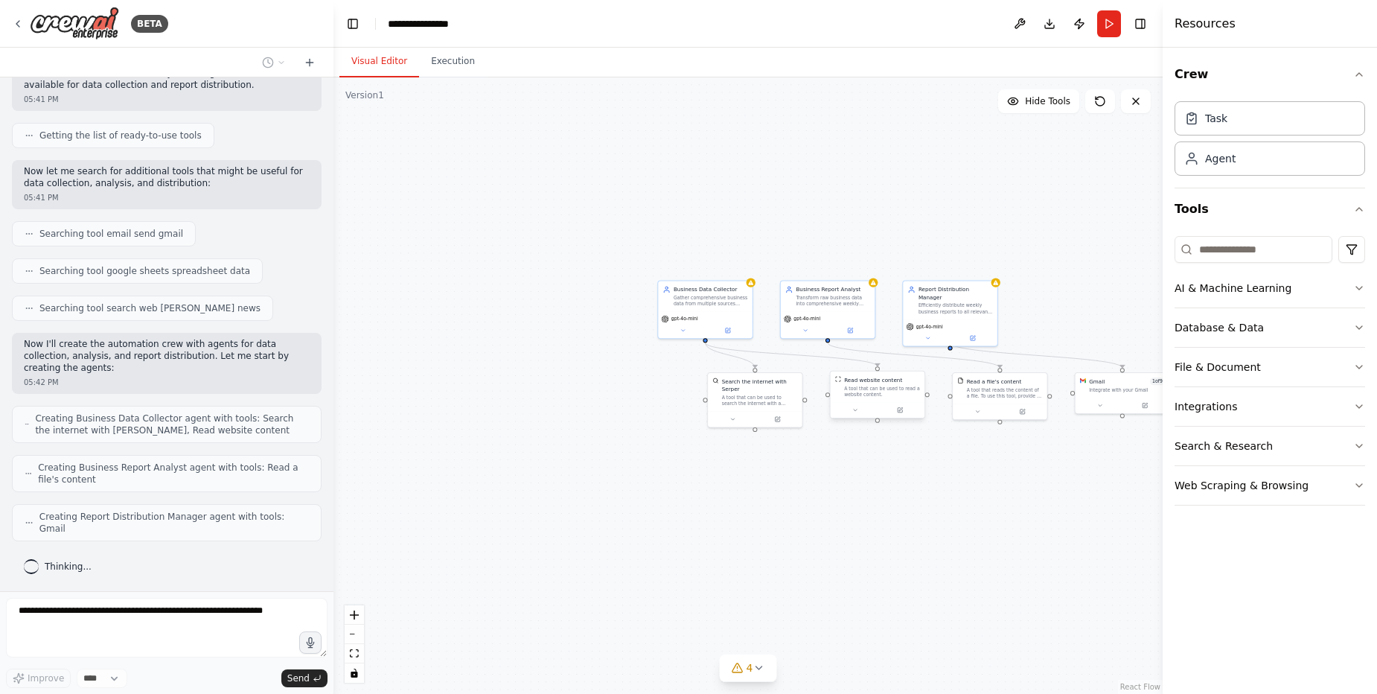
scroll to position [138, 0]
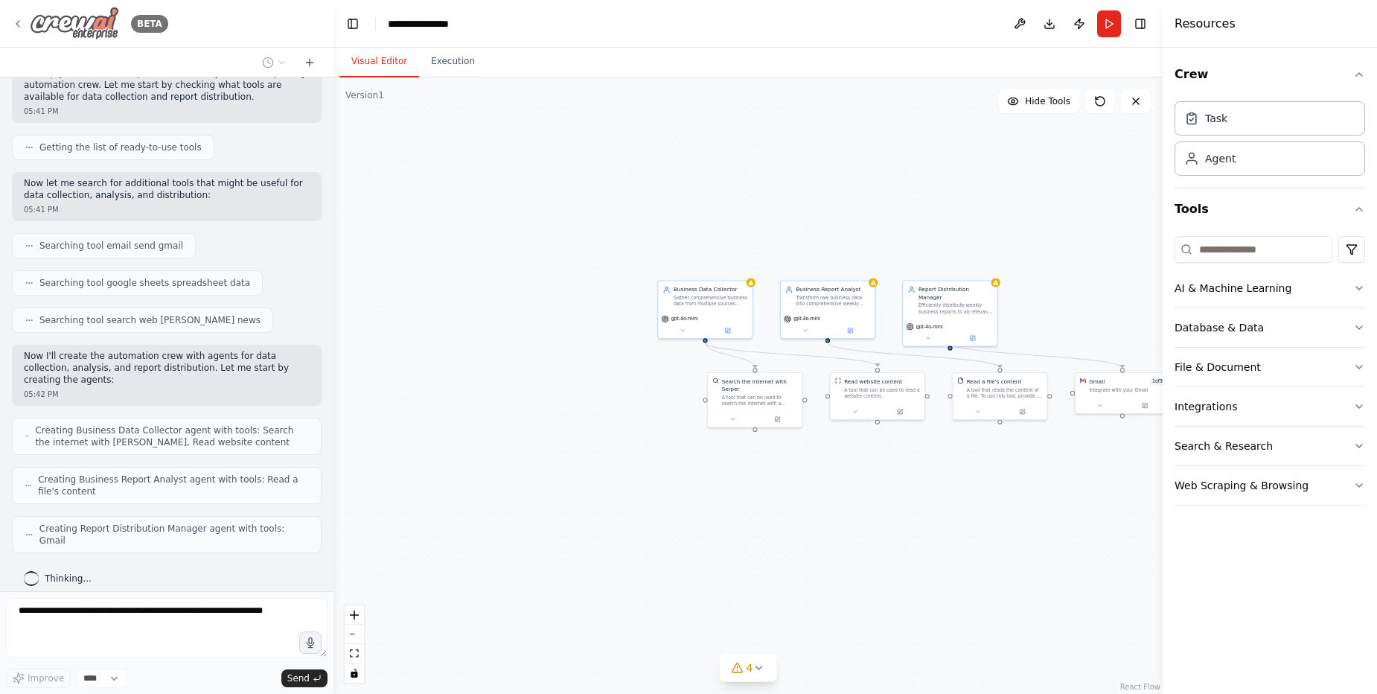
click at [21, 20] on icon at bounding box center [18, 24] width 12 height 12
